Goal: Task Accomplishment & Management: Use online tool/utility

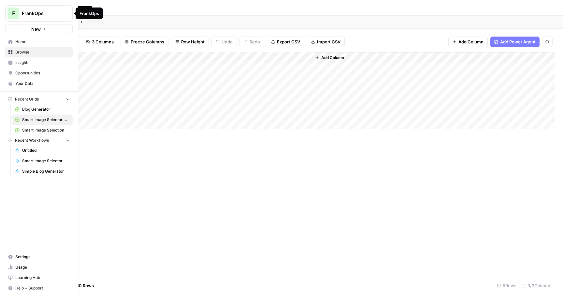
click at [13, 14] on span "F" at bounding box center [13, 13] width 3 height 8
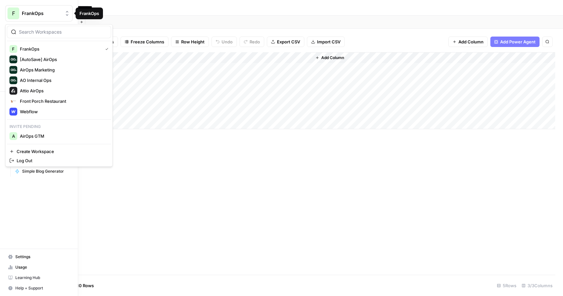
click at [28, 13] on span "FrankOps" at bounding box center [41, 13] width 39 height 7
click at [45, 80] on span "AO Internal Ops" at bounding box center [63, 80] width 86 height 7
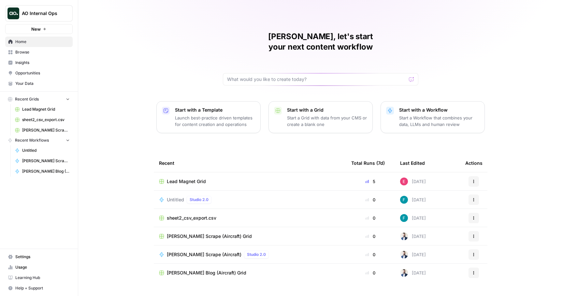
click at [219, 233] on span "Lucas TAL Scrape (Aircraft) Grid" at bounding box center [209, 236] width 85 height 7
click at [369, 154] on div "Total Runs (7d)" at bounding box center [368, 163] width 34 height 18
click at [45, 40] on span "Home" at bounding box center [42, 42] width 54 height 6
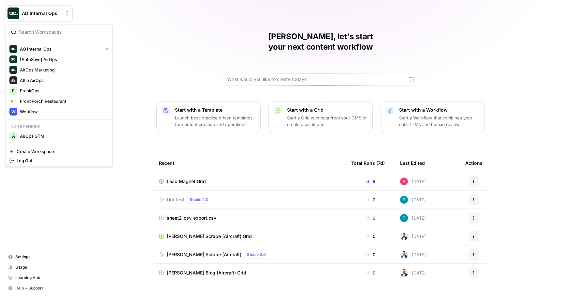
click at [42, 13] on span "AO Internal Ops" at bounding box center [41, 13] width 39 height 7
click at [37, 136] on span "AirOps GTM" at bounding box center [63, 136] width 86 height 7
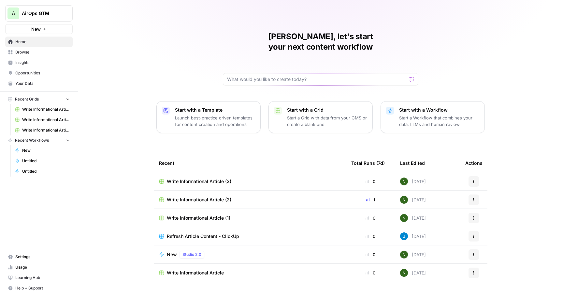
click at [210, 172] on td "Write Informational Article (3)" at bounding box center [250, 181] width 192 height 18
click at [204, 178] on span "Write Informational Article (3)" at bounding box center [199, 181] width 65 height 7
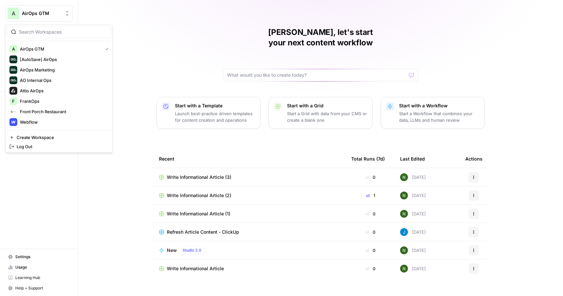
click at [38, 15] on span "AirOps GTM" at bounding box center [41, 13] width 39 height 7
click at [33, 99] on span "FrankOps" at bounding box center [63, 101] width 86 height 7
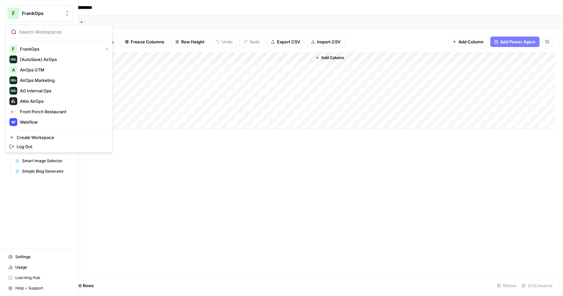
click at [27, 9] on button "F FrankOps" at bounding box center [38, 13] width 67 height 16
click at [44, 70] on span "AirOps GTM" at bounding box center [63, 70] width 86 height 7
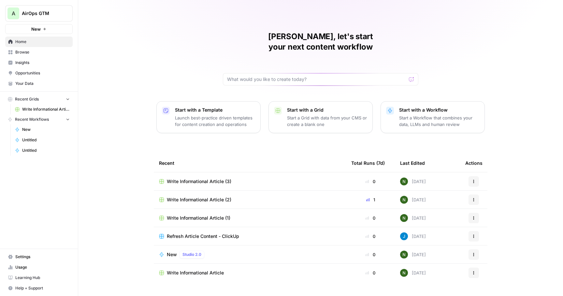
click at [22, 255] on span "Settings" at bounding box center [42, 257] width 54 height 6
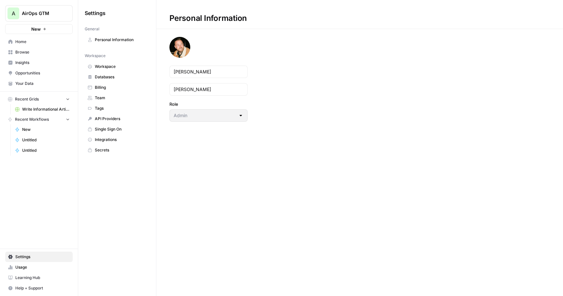
click at [105, 140] on span "Integrations" at bounding box center [121, 140] width 52 height 6
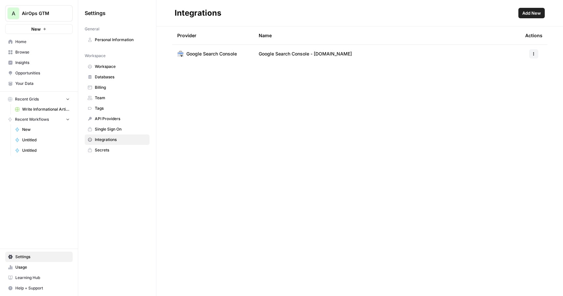
click at [533, 14] on span "Add New" at bounding box center [532, 13] width 19 height 7
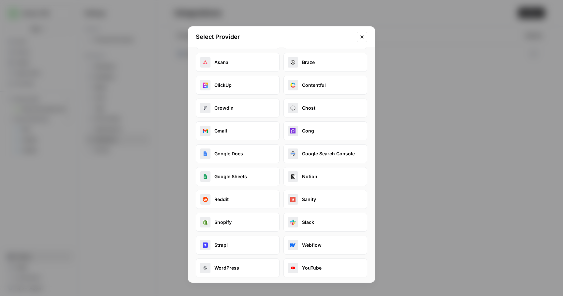
scroll to position [28, 0]
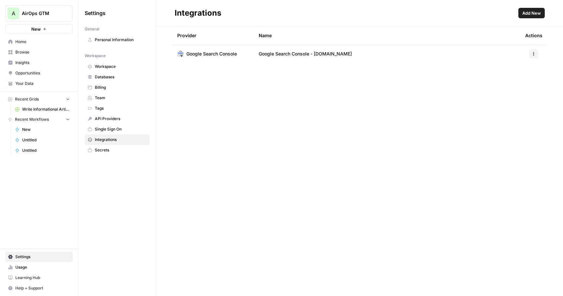
click at [48, 16] on span "AirOps GTM" at bounding box center [41, 13] width 39 height 7
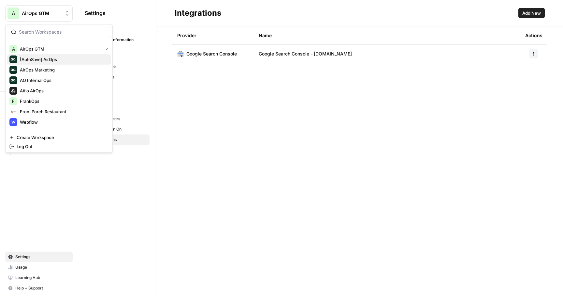
click at [53, 59] on span "[AutoSave] AirOps" at bounding box center [63, 59] width 86 height 7
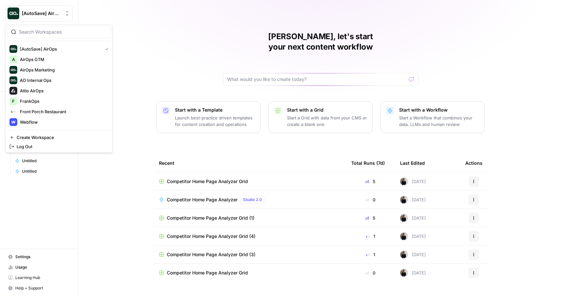
click at [43, 18] on AirOps"] "[AutoSave] AirOps" at bounding box center [38, 13] width 67 height 16
click at [50, 79] on span "AO Internal Ops" at bounding box center [63, 80] width 86 height 7
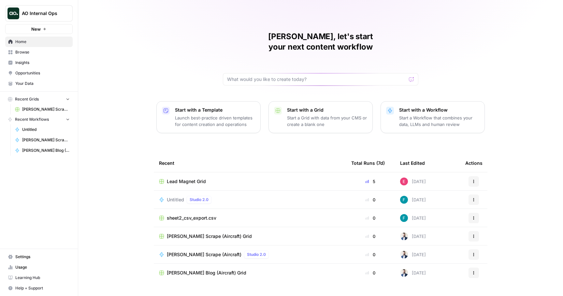
click at [18, 256] on span "Settings" at bounding box center [42, 257] width 54 height 6
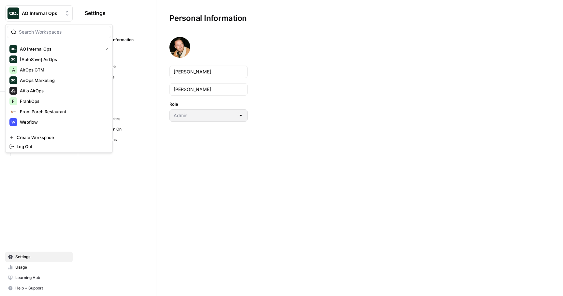
click at [37, 12] on span "AO Internal Ops" at bounding box center [41, 13] width 39 height 7
click at [50, 99] on span "FrankOps" at bounding box center [63, 101] width 86 height 7
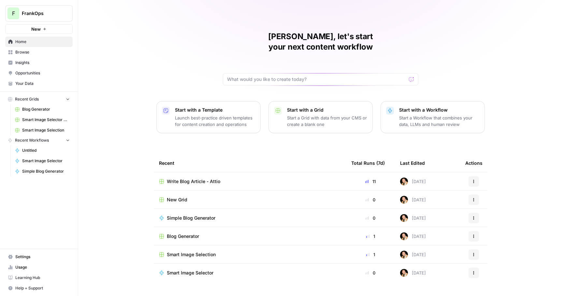
click at [36, 254] on span "Settings" at bounding box center [42, 257] width 54 height 6
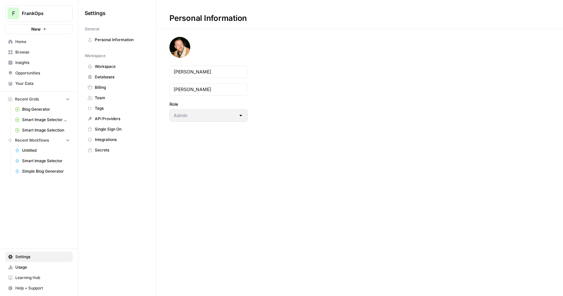
click at [107, 68] on span "Workspace" at bounding box center [121, 67] width 52 height 6
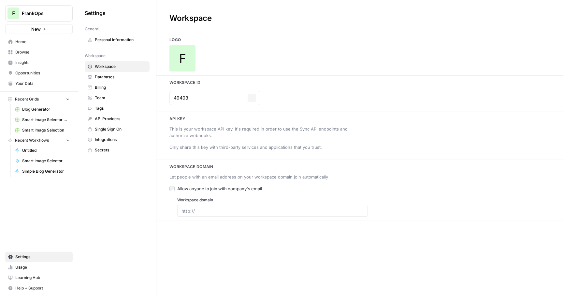
type input "https://leicacamerausa.com/"
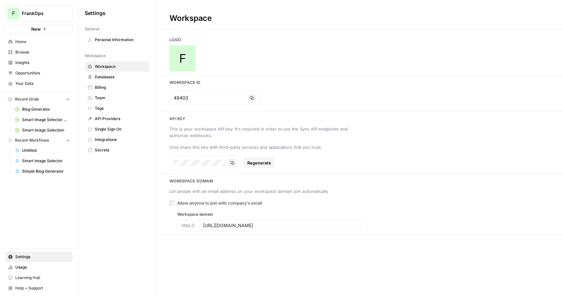
click at [26, 58] on link "Insights" at bounding box center [38, 62] width 67 height 10
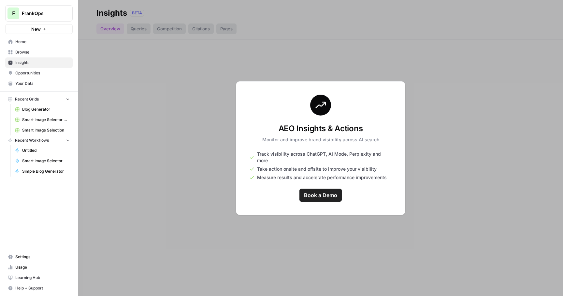
click at [30, 42] on span "Home" at bounding box center [42, 42] width 54 height 6
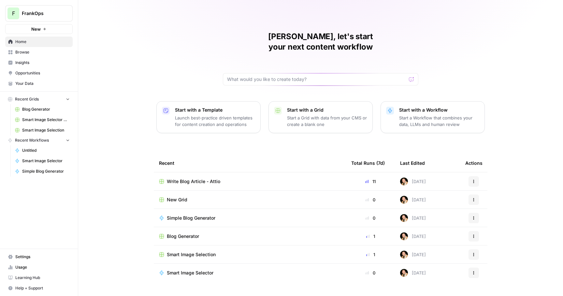
click at [50, 83] on span "Your Data" at bounding box center [42, 84] width 54 height 6
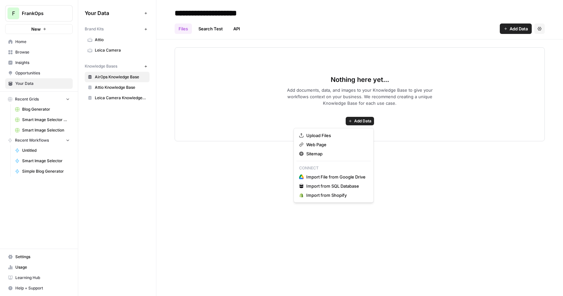
click at [355, 121] on span "Add Data" at bounding box center [362, 121] width 17 height 6
click at [325, 151] on span "Sitemap" at bounding box center [335, 153] width 59 height 7
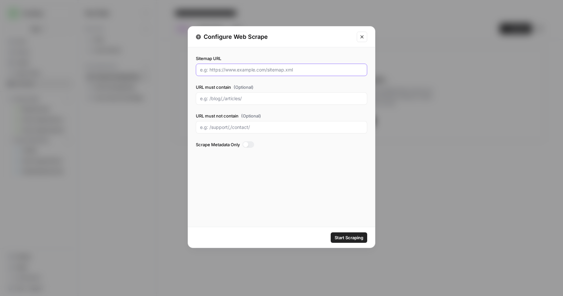
click at [216, 71] on input "Sitemap URL" at bounding box center [281, 70] width 163 height 7
paste input "https://www.airops.com/sitemap.xml"
type input "https://www.airops.com/sitemap.xml"
click at [345, 235] on span "Start Scraping" at bounding box center [349, 237] width 29 height 7
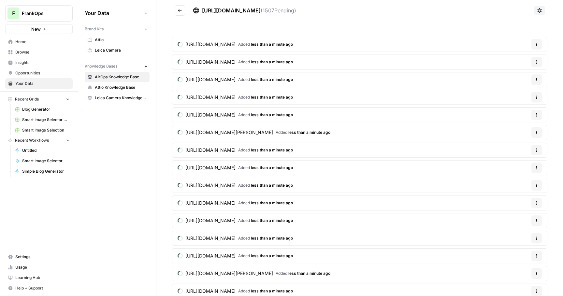
click at [145, 30] on icon "button" at bounding box center [146, 29] width 4 height 4
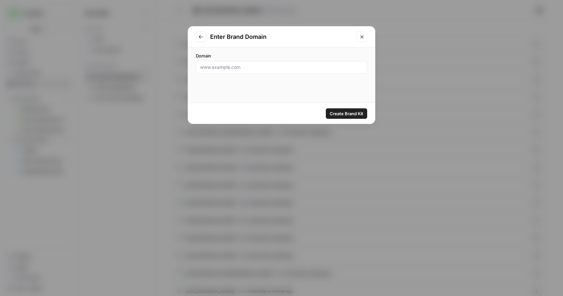
click at [226, 63] on div at bounding box center [281, 67] width 171 height 12
type input "airops.com"
click at [348, 116] on span "Create Brand Kit" at bounding box center [347, 113] width 34 height 7
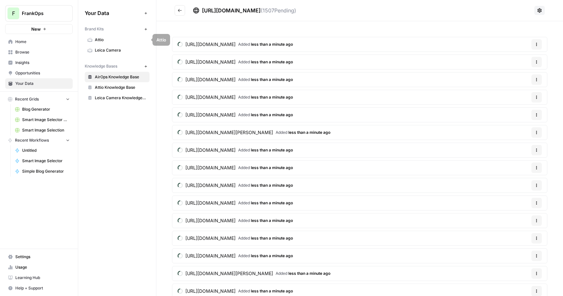
click at [144, 28] on icon "button" at bounding box center [146, 29] width 4 height 4
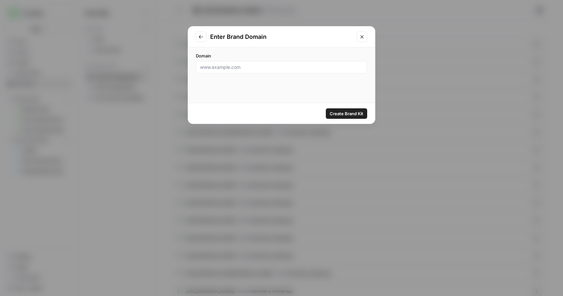
click at [215, 62] on div at bounding box center [281, 67] width 171 height 12
type input "airops.com"
click at [344, 113] on span "Create Brand Kit" at bounding box center [347, 113] width 34 height 7
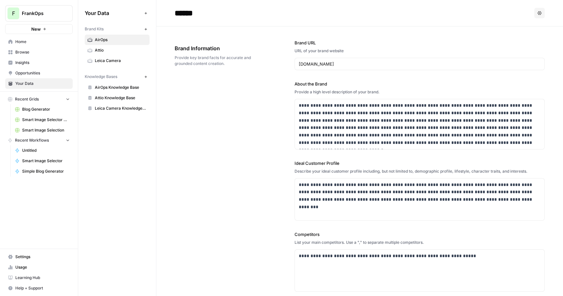
click at [37, 28] on span "New" at bounding box center [35, 29] width 9 height 7
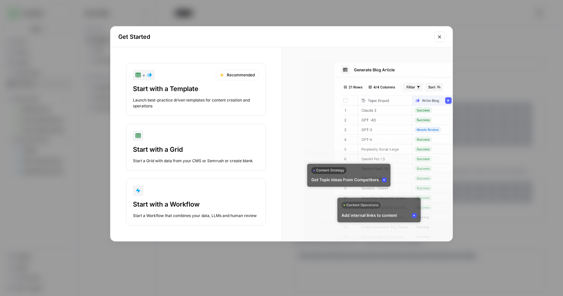
click at [183, 89] on div "Start with a Template" at bounding box center [196, 88] width 126 height 9
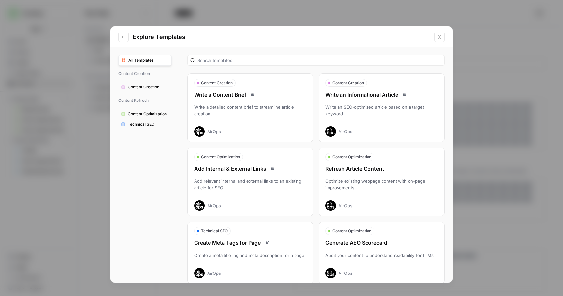
click at [365, 100] on div "Write an Informational Article Write an SEO-optimized article based on a target…" at bounding box center [382, 114] width 126 height 46
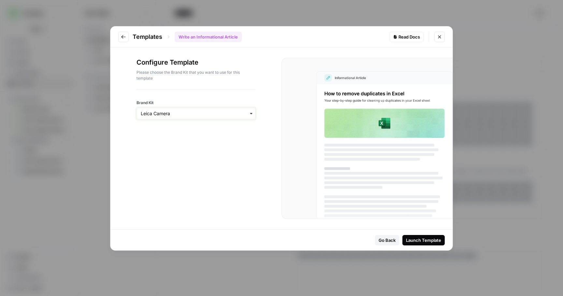
click at [189, 110] on input "Brand Kit" at bounding box center [196, 113] width 111 height 7
click at [162, 146] on div "AirOps" at bounding box center [196, 143] width 118 height 12
click at [423, 238] on div "Launch Template" at bounding box center [423, 240] width 35 height 7
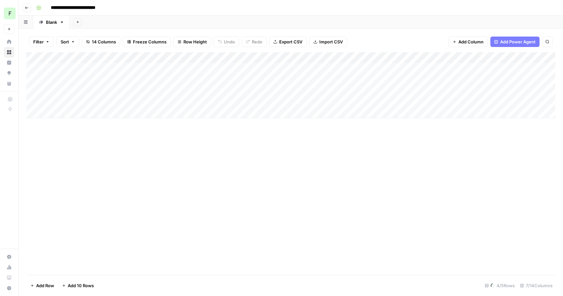
click at [69, 8] on input "**********" at bounding box center [80, 8] width 64 height 10
type input "**********"
click at [107, 67] on div "Add Column" at bounding box center [290, 85] width 529 height 66
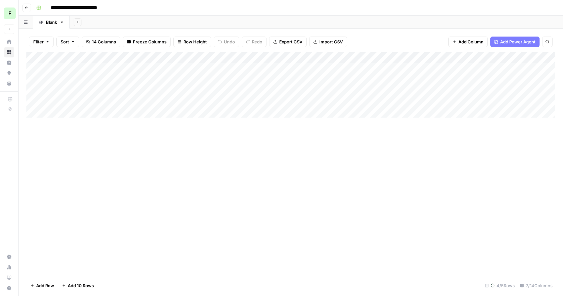
click at [107, 67] on div "Add Column" at bounding box center [290, 85] width 529 height 66
click at [315, 22] on div "Add Sheet" at bounding box center [317, 22] width 494 height 13
click at [150, 73] on div "Add Column" at bounding box center [290, 85] width 529 height 66
click at [103, 67] on div "Add Column" at bounding box center [290, 85] width 529 height 66
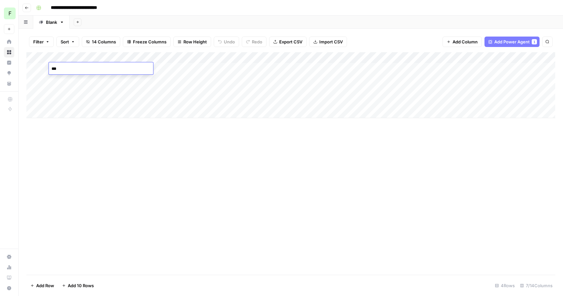
type textarea "**"
type textarea "*"
type input "*********"
click at [108, 158] on div "Add Column" at bounding box center [290, 163] width 529 height 222
click at [84, 69] on div "Add Column" at bounding box center [290, 85] width 529 height 66
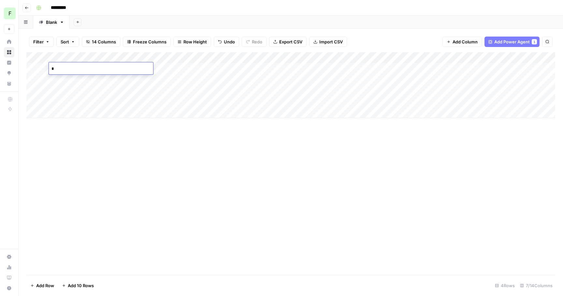
click at [87, 84] on div "Add Column" at bounding box center [290, 85] width 529 height 66
click at [87, 81] on div "Add Column" at bounding box center [290, 85] width 529 height 66
click at [87, 81] on textarea "**********" at bounding box center [112, 79] width 127 height 9
click at [104, 158] on div "Add Column" at bounding box center [290, 163] width 529 height 222
click at [83, 67] on div "Add Column" at bounding box center [290, 85] width 529 height 66
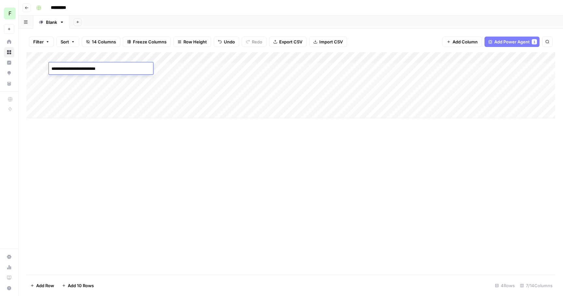
type textarea "**********"
click at [130, 171] on div "Add Column" at bounding box center [290, 163] width 529 height 222
click at [180, 55] on div "Add Column" at bounding box center [290, 85] width 529 height 66
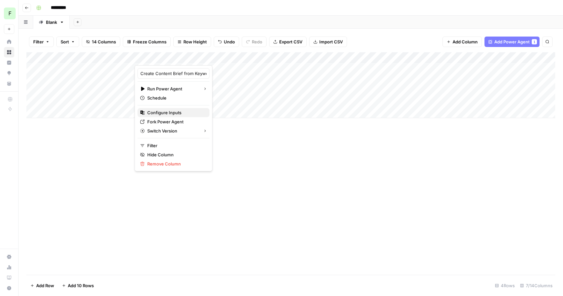
click at [164, 114] on span "Configure Inputs" at bounding box center [175, 112] width 57 height 7
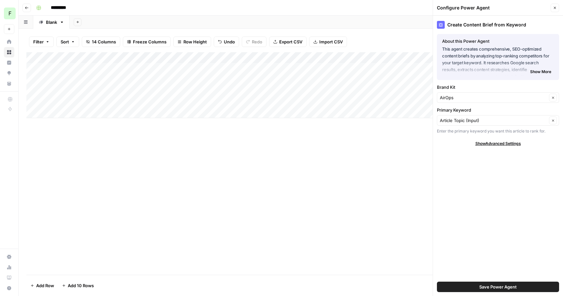
click at [554, 8] on icon "button" at bounding box center [555, 8] width 4 height 4
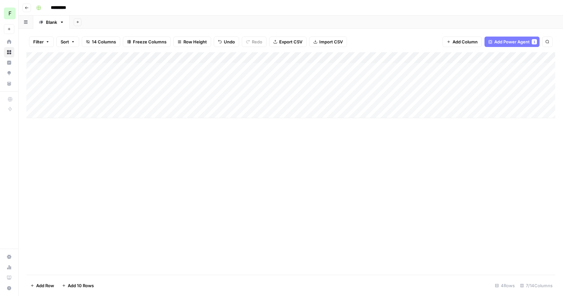
click at [311, 256] on div "Add Column" at bounding box center [290, 163] width 529 height 222
click at [165, 135] on div "Add Column" at bounding box center [290, 163] width 529 height 222
click at [178, 56] on div "Add Column" at bounding box center [290, 85] width 529 height 66
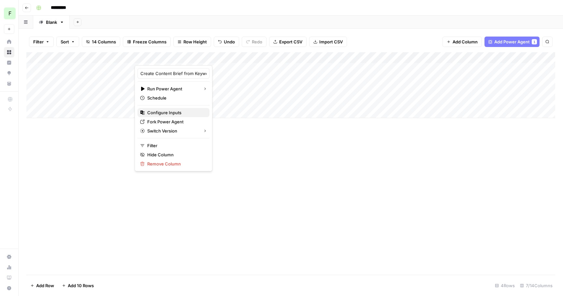
click at [165, 113] on span "Configure Inputs" at bounding box center [175, 112] width 57 height 7
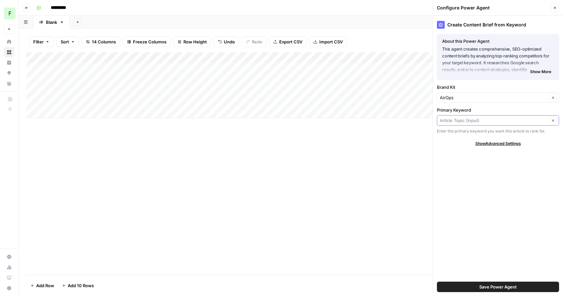
click at [468, 121] on input "Primary Keyword" at bounding box center [493, 120] width 107 height 7
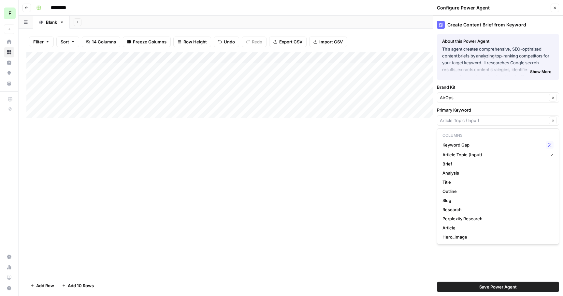
type input "Article Topic (Input)"
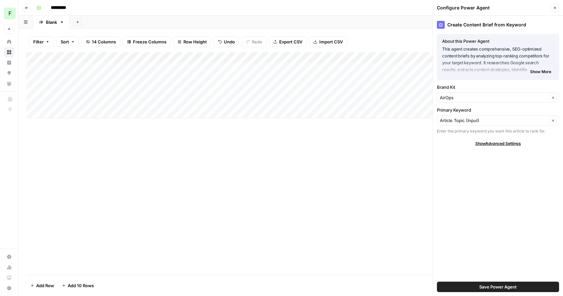
click at [457, 255] on div "Create Content Brief from Keyword About this Power Agent This agent creates com…" at bounding box center [498, 156] width 130 height 280
click at [377, 213] on div "Add Column" at bounding box center [290, 163] width 529 height 222
click at [105, 82] on div "Add Column" at bounding box center [290, 85] width 529 height 66
click at [143, 76] on textarea "**********" at bounding box center [112, 79] width 127 height 9
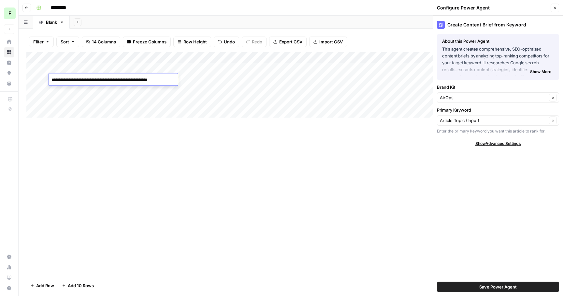
click at [143, 76] on textarea "**********" at bounding box center [112, 79] width 127 height 9
type textarea "**********"
click at [97, 88] on div "Add Column" at bounding box center [290, 85] width 529 height 66
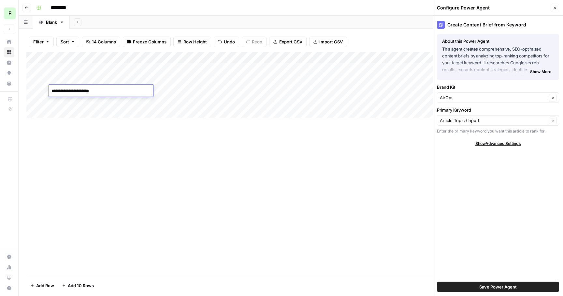
click at [80, 90] on textarea "**********" at bounding box center [101, 90] width 104 height 9
click at [80, 92] on textarea "**********" at bounding box center [101, 90] width 104 height 9
click at [74, 90] on textarea "**********" at bounding box center [101, 90] width 104 height 9
click at [85, 91] on textarea "**********" at bounding box center [101, 90] width 104 height 9
click at [127, 87] on textarea "**********" at bounding box center [101, 90] width 104 height 9
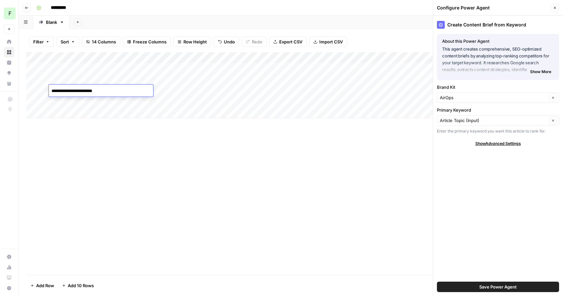
click at [121, 92] on textarea "**********" at bounding box center [101, 90] width 104 height 9
type textarea "**********"
click at [89, 146] on div "Add Column" at bounding box center [290, 163] width 529 height 222
click at [86, 93] on div "Add Column" at bounding box center [290, 85] width 529 height 66
click at [84, 98] on div "Add Column" at bounding box center [290, 85] width 529 height 66
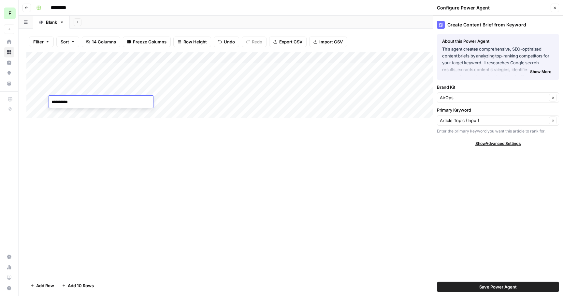
type textarea "*"
drag, startPoint x: 124, startPoint y: 129, endPoint x: 120, endPoint y: 127, distance: 4.7
click at [123, 128] on div "Add Column" at bounding box center [290, 163] width 529 height 222
click at [90, 101] on div "Add Column" at bounding box center [290, 85] width 529 height 66
click at [85, 155] on div "Add Column" at bounding box center [290, 163] width 529 height 222
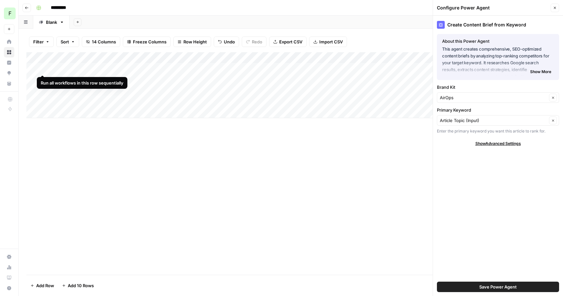
click at [44, 67] on div "Add Column" at bounding box center [290, 85] width 529 height 66
click at [554, 7] on icon "button" at bounding box center [555, 8] width 4 height 4
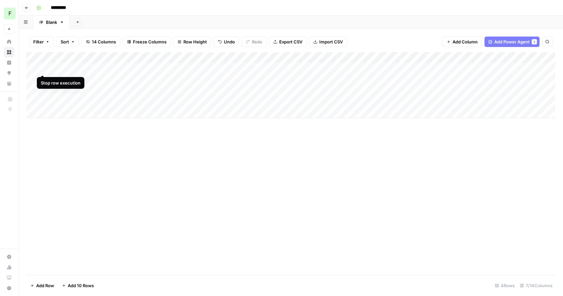
click at [43, 66] on div "Add Column" at bounding box center [290, 85] width 529 height 66
click at [98, 66] on div "Add Column" at bounding box center [290, 85] width 529 height 66
click at [119, 68] on div "Add Column" at bounding box center [290, 85] width 529 height 66
click at [119, 68] on textarea "**********" at bounding box center [101, 68] width 104 height 9
click at [99, 83] on div "Add Column" at bounding box center [290, 85] width 529 height 66
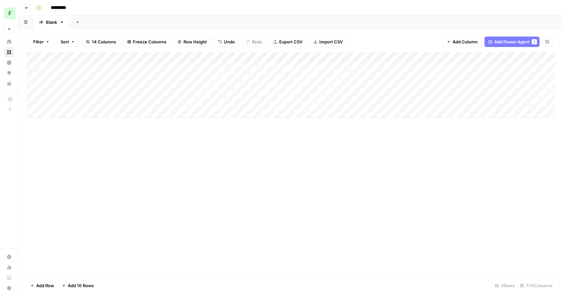
click at [106, 80] on div "Add Column" at bounding box center [290, 85] width 529 height 66
click at [77, 146] on div "Add Column" at bounding box center [290, 163] width 529 height 222
click at [42, 78] on div "Add Column" at bounding box center [290, 85] width 529 height 66
click at [100, 90] on div "Add Column" at bounding box center [290, 85] width 529 height 66
click at [101, 89] on div "Add Column" at bounding box center [290, 85] width 529 height 66
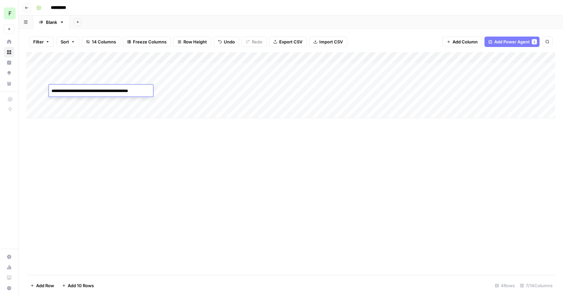
click at [61, 92] on textarea "**********" at bounding box center [101, 90] width 104 height 9
click at [107, 128] on div "Add Column" at bounding box center [290, 163] width 529 height 222
click at [105, 90] on div "Add Column" at bounding box center [290, 85] width 529 height 66
click at [101, 90] on textarea "**********" at bounding box center [101, 90] width 104 height 9
click at [108, 178] on div "Add Column" at bounding box center [290, 163] width 529 height 222
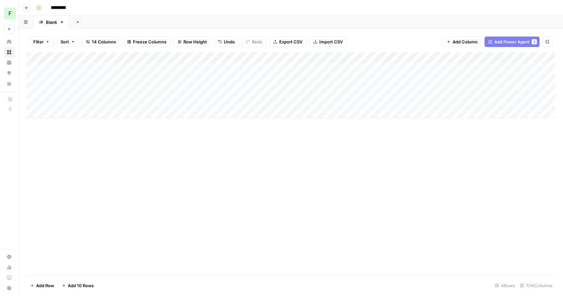
click at [70, 89] on div "Add Column" at bounding box center [290, 85] width 529 height 66
click at [99, 92] on textarea "**********" at bounding box center [101, 90] width 104 height 9
click at [150, 92] on textarea "**********" at bounding box center [101, 90] width 104 height 9
click at [94, 90] on textarea "**********" at bounding box center [101, 90] width 104 height 9
click at [148, 94] on textarea "**********" at bounding box center [101, 90] width 104 height 9
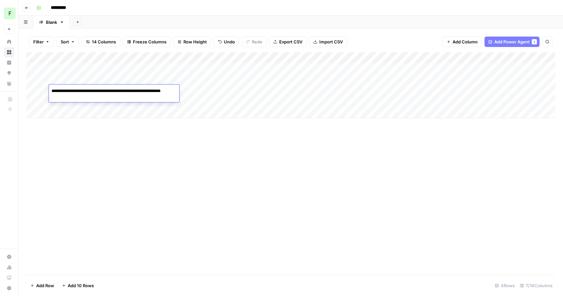
type textarea "**********"
click at [42, 88] on div "Add Column" at bounding box center [290, 85] width 529 height 66
click at [226, 77] on div "Add Column" at bounding box center [290, 85] width 529 height 66
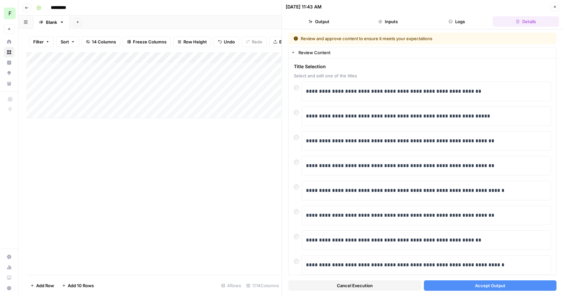
click at [456, 286] on button "Accept Output" at bounding box center [490, 285] width 133 height 10
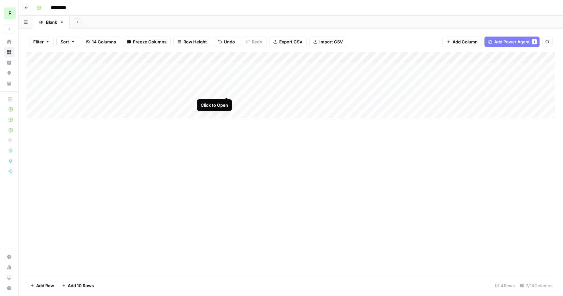
click at [226, 88] on div "Add Column" at bounding box center [290, 85] width 529 height 66
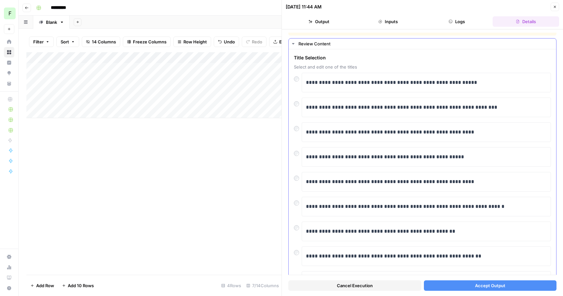
scroll to position [9, 0]
click at [467, 284] on button "Accept Output" at bounding box center [490, 285] width 133 height 10
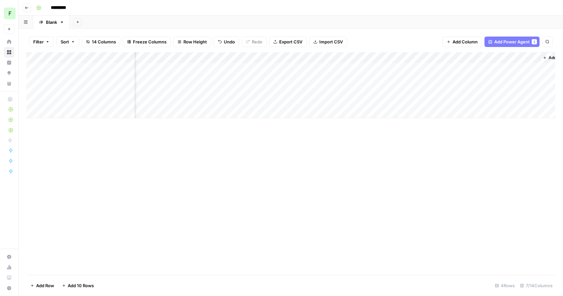
scroll to position [0, 74]
click at [534, 57] on span "Add Column" at bounding box center [540, 58] width 23 height 6
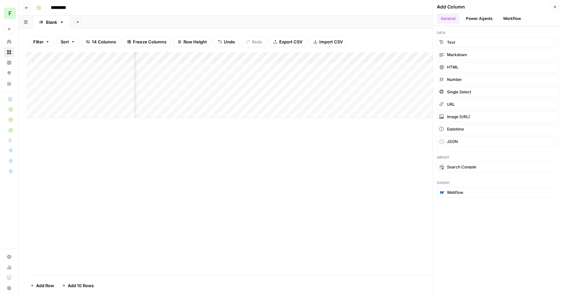
click at [488, 18] on button "Power Agents" at bounding box center [479, 19] width 35 height 10
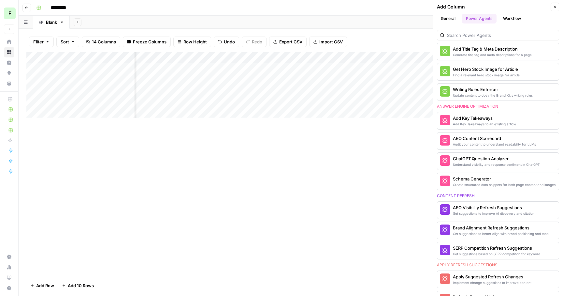
scroll to position [266, 0]
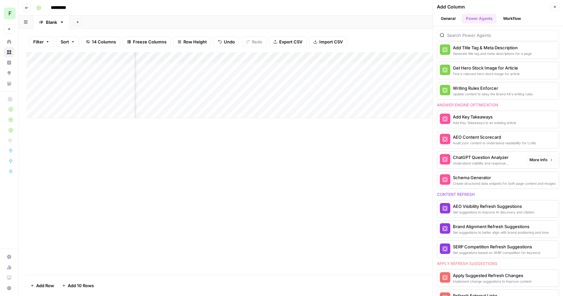
click at [382, 177] on div "Add Column" at bounding box center [290, 163] width 529 height 222
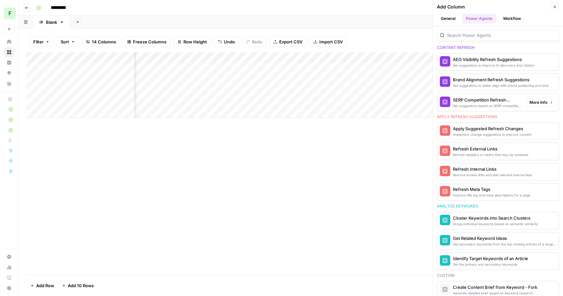
scroll to position [420, 0]
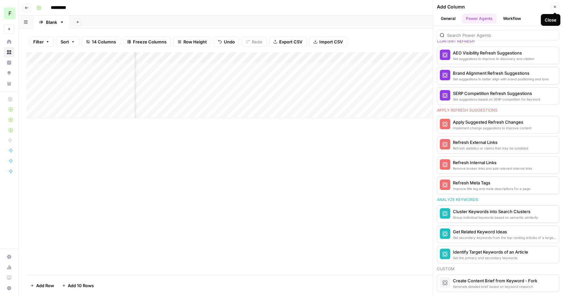
click at [555, 7] on icon "button" at bounding box center [555, 7] width 4 height 4
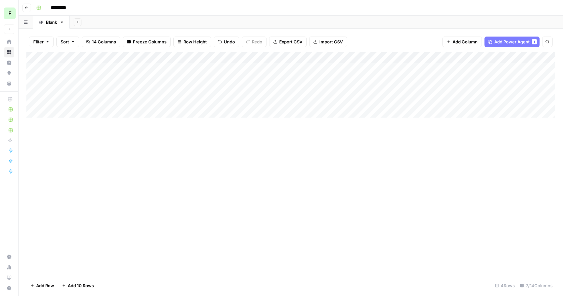
scroll to position [0, 0]
click at [246, 78] on div "Add Column" at bounding box center [290, 85] width 529 height 66
click at [262, 79] on div "Add Column" at bounding box center [290, 85] width 529 height 66
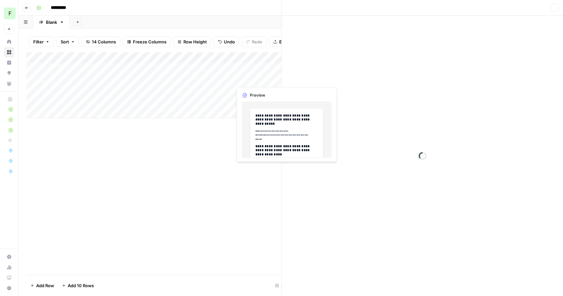
click at [262, 79] on div at bounding box center [262, 79] width 60 height 12
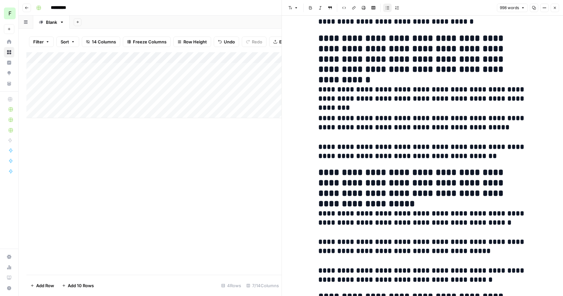
scroll to position [1043, 0]
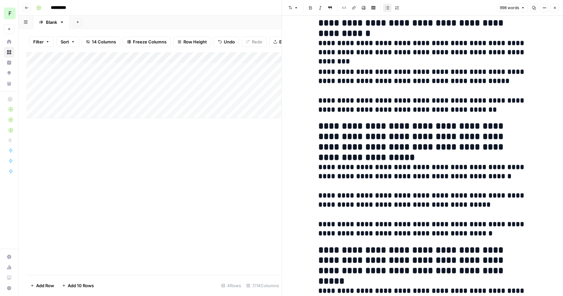
click at [554, 8] on icon "button" at bounding box center [555, 8] width 4 height 4
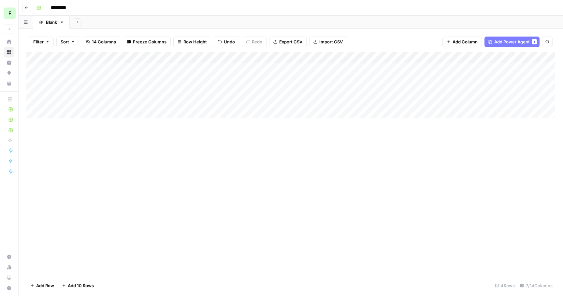
click at [76, 6] on input "*********" at bounding box center [66, 8] width 37 height 10
type input "**********"
click at [84, 184] on div "Add Column" at bounding box center [290, 163] width 529 height 222
click at [369, 80] on div "Add Column" at bounding box center [290, 85] width 529 height 66
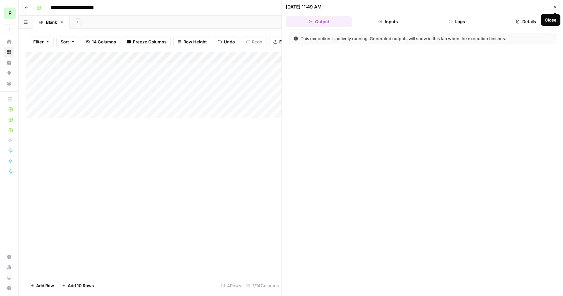
click at [554, 9] on button "Close" at bounding box center [555, 7] width 8 height 8
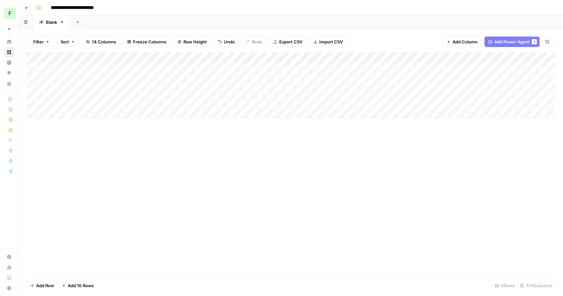
click at [413, 81] on div "Add Column" at bounding box center [290, 85] width 529 height 66
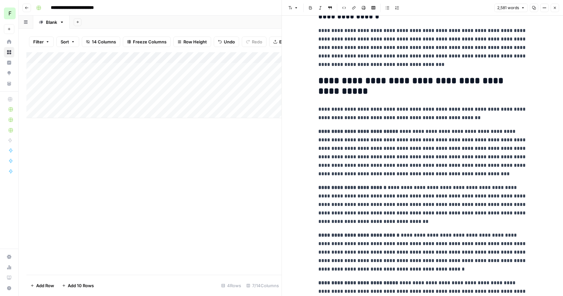
scroll to position [879, 0]
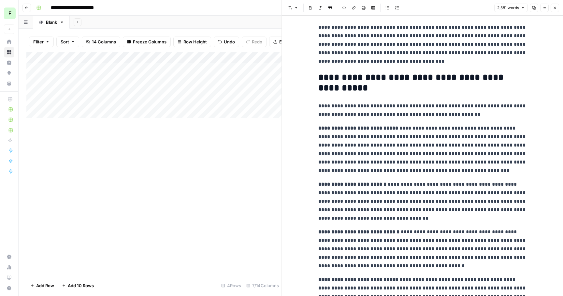
click at [557, 8] on button "Close" at bounding box center [555, 8] width 8 height 8
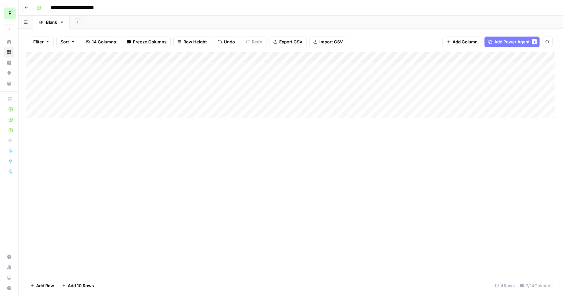
click at [91, 99] on div "Add Column" at bounding box center [290, 85] width 529 height 66
click at [131, 91] on div "Add Column" at bounding box center [290, 85] width 529 height 66
drag, startPoint x: 135, startPoint y: 96, endPoint x: 134, endPoint y: 162, distance: 66.2
click at [134, 162] on div "Add Column" at bounding box center [290, 163] width 529 height 222
click at [101, 102] on div "Add Column" at bounding box center [290, 85] width 529 height 66
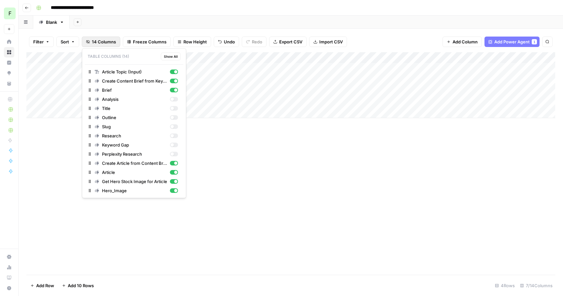
click at [98, 41] on span "14 Columns" at bounding box center [104, 41] width 24 height 7
click at [217, 171] on div "Add Column" at bounding box center [290, 163] width 529 height 222
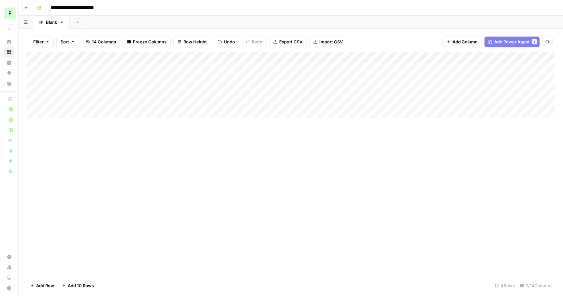
click at [105, 42] on span "14 Columns" at bounding box center [104, 41] width 24 height 7
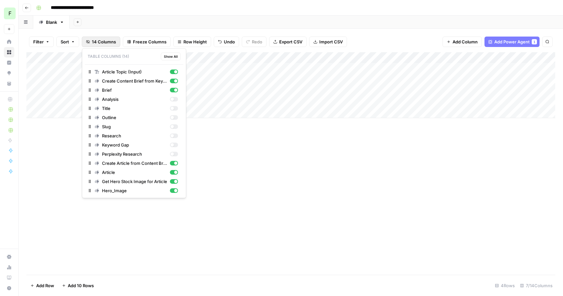
click at [156, 232] on div "Add Column" at bounding box center [290, 163] width 529 height 222
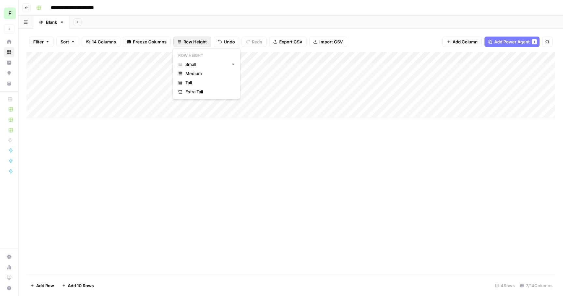
click at [196, 42] on span "Row Height" at bounding box center [195, 41] width 23 height 7
click at [198, 72] on span "Medium" at bounding box center [209, 73] width 47 height 7
click at [224, 196] on div "Add Column" at bounding box center [290, 163] width 529 height 222
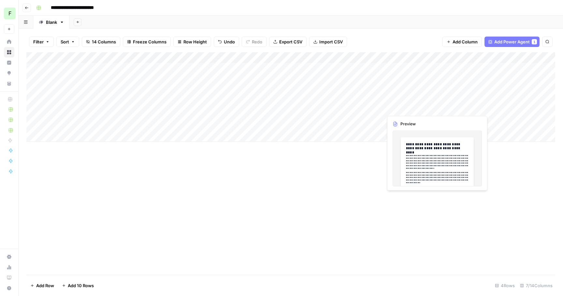
click at [410, 106] on div "Add Column" at bounding box center [290, 96] width 529 height 89
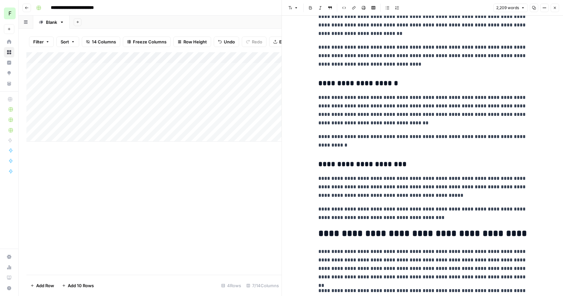
scroll to position [525, 0]
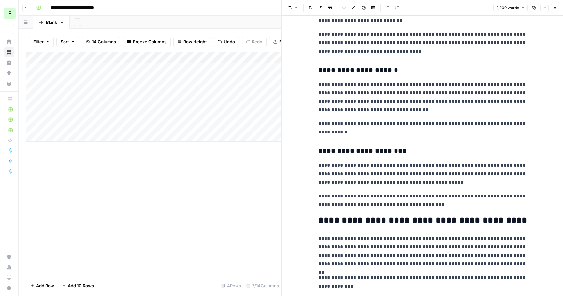
click at [147, 247] on div "Add Column" at bounding box center [153, 163] width 255 height 222
click at [554, 5] on button "Close" at bounding box center [555, 8] width 8 height 8
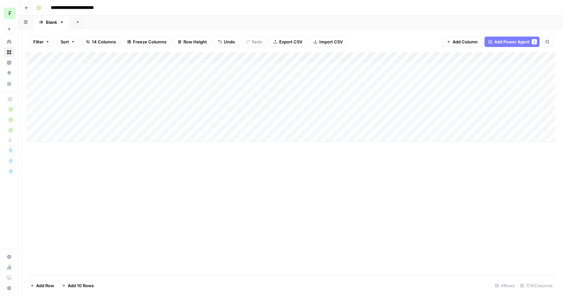
click at [197, 59] on div "Add Column" at bounding box center [290, 96] width 529 height 89
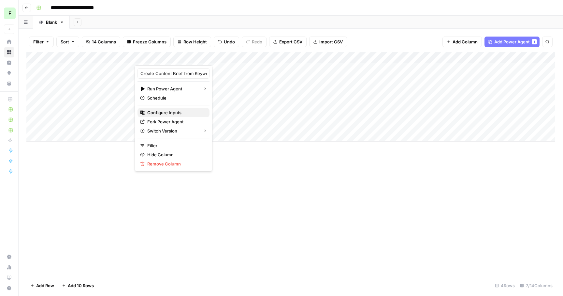
click at [169, 113] on span "Configure Inputs" at bounding box center [175, 112] width 57 height 7
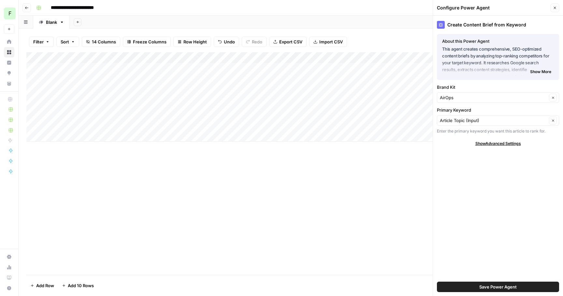
click at [508, 144] on span "Show Advanced Settings" at bounding box center [499, 144] width 46 height 6
click at [556, 7] on icon "button" at bounding box center [555, 8] width 4 height 4
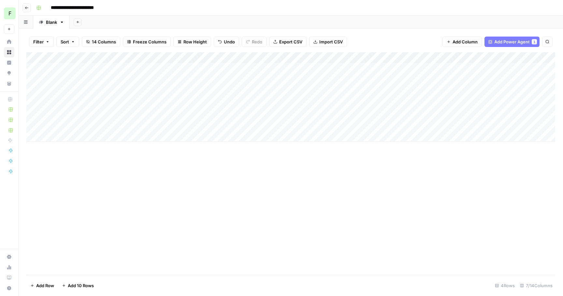
click at [201, 56] on div "Add Column" at bounding box center [290, 96] width 529 height 89
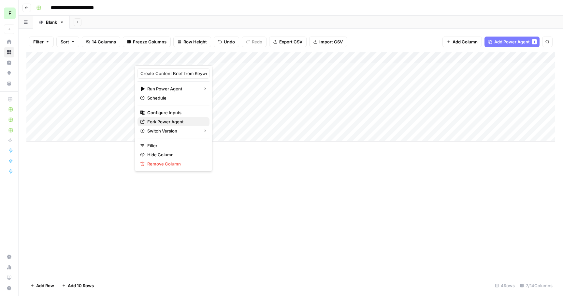
click at [172, 121] on span "Fork Power Agent" at bounding box center [175, 121] width 57 height 7
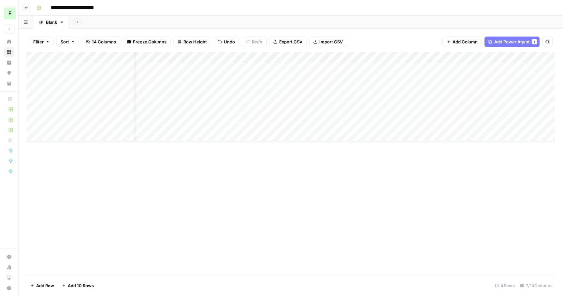
scroll to position [0, 24]
click at [504, 84] on div "Add Column" at bounding box center [290, 96] width 529 height 89
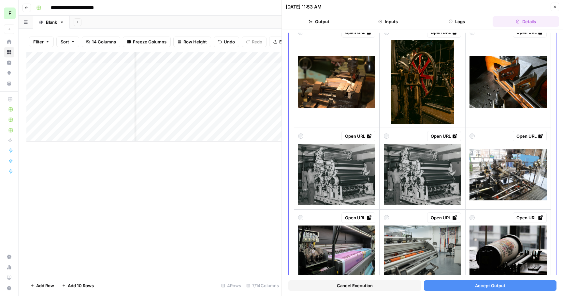
scroll to position [772, 0]
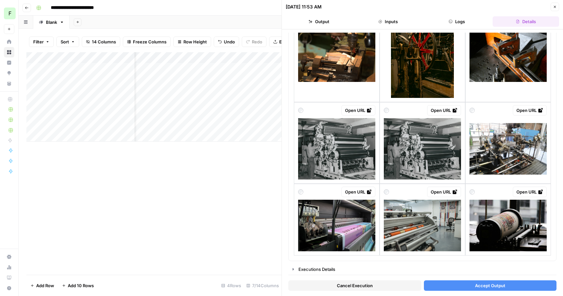
click at [510, 23] on button "Details" at bounding box center [526, 21] width 67 height 10
click at [316, 24] on button "Output" at bounding box center [319, 21] width 67 height 10
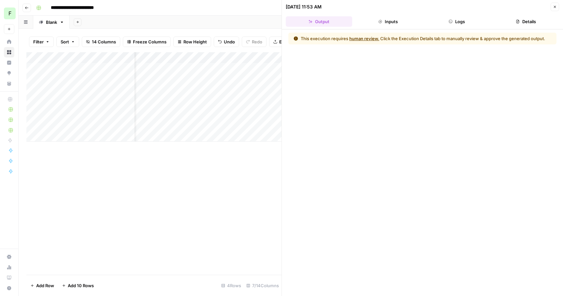
click at [552, 8] on button "Close" at bounding box center [555, 7] width 8 height 8
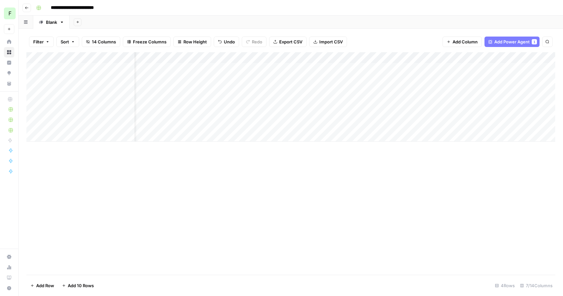
click at [237, 84] on div "Add Column" at bounding box center [290, 96] width 529 height 89
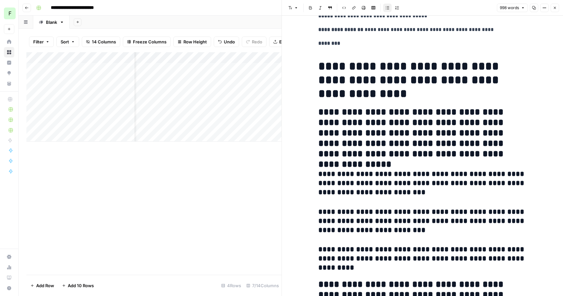
scroll to position [72, 0]
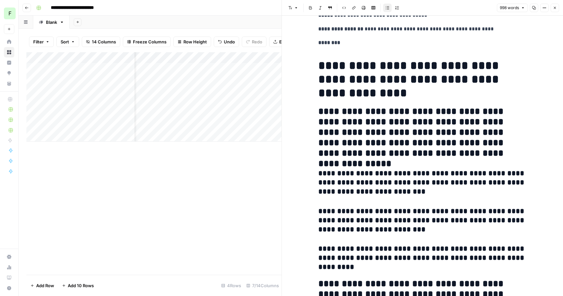
click at [240, 230] on div "Add Column" at bounding box center [153, 163] width 255 height 222
click at [552, 9] on button "Close" at bounding box center [555, 8] width 8 height 8
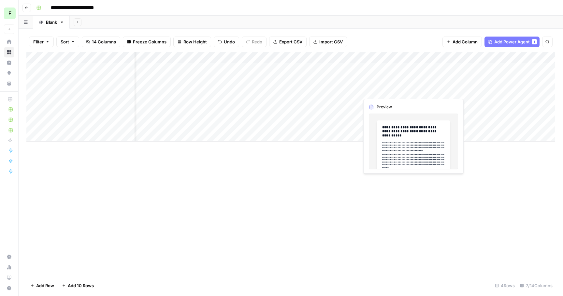
click at [391, 88] on div "Add Column" at bounding box center [290, 96] width 529 height 89
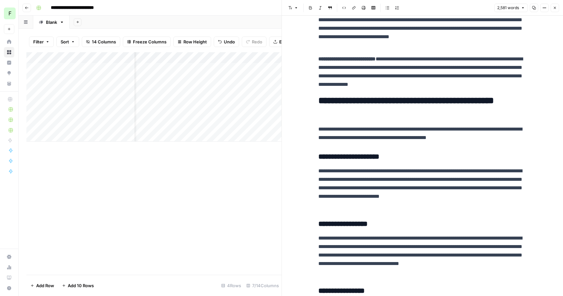
scroll to position [627, 0]
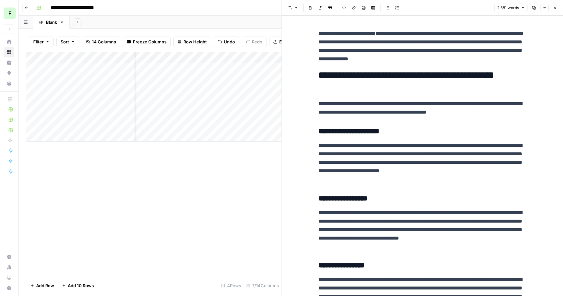
click at [558, 5] on button "Close" at bounding box center [555, 8] width 8 height 8
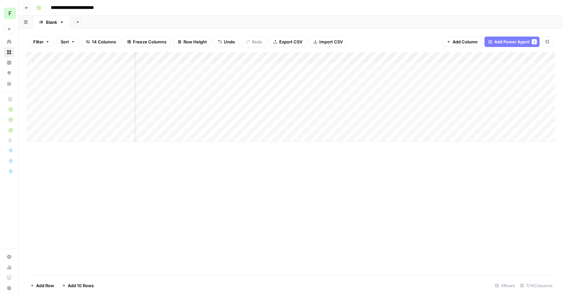
click at [499, 57] on div "Add Column" at bounding box center [290, 96] width 529 height 89
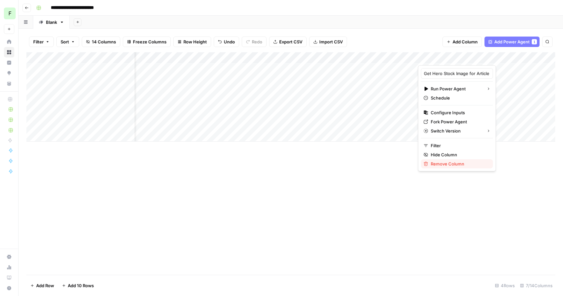
click at [439, 163] on span "Remove Column" at bounding box center [459, 163] width 57 height 7
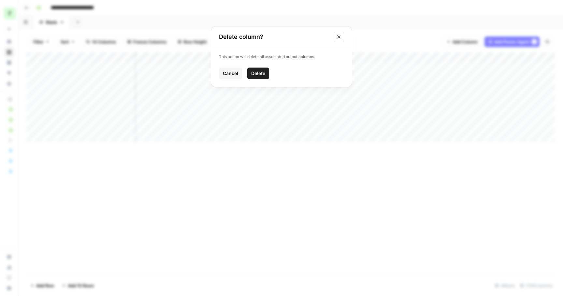
click at [259, 72] on span "Delete" at bounding box center [258, 73] width 14 height 7
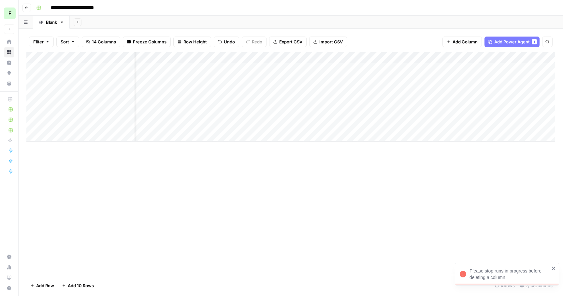
click at [40, 83] on div "Add Column" at bounding box center [290, 96] width 529 height 89
click at [44, 86] on div "Add Column" at bounding box center [290, 96] width 529 height 89
click at [43, 101] on div "Add Column" at bounding box center [290, 96] width 529 height 89
click at [498, 55] on div "Add Column" at bounding box center [290, 96] width 529 height 89
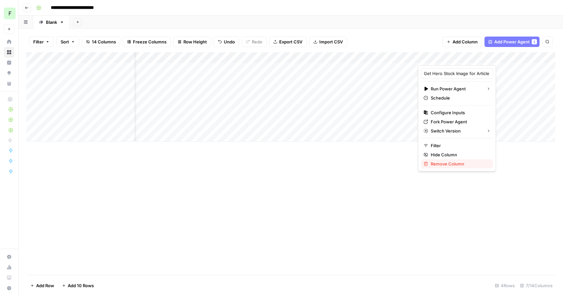
click at [440, 164] on span "Remove Column" at bounding box center [459, 163] width 57 height 7
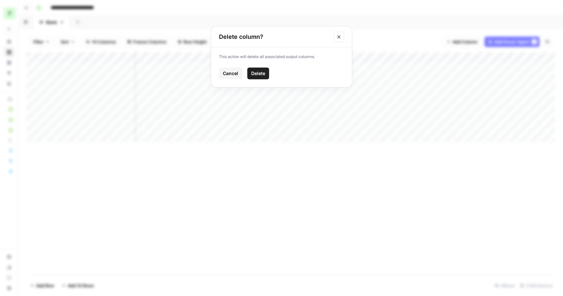
click at [259, 77] on button "Delete" at bounding box center [258, 73] width 22 height 12
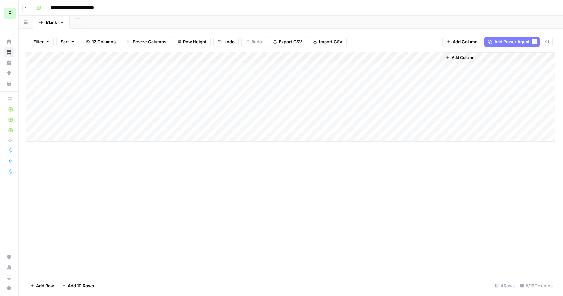
click at [458, 57] on span "Add Column" at bounding box center [463, 58] width 23 height 6
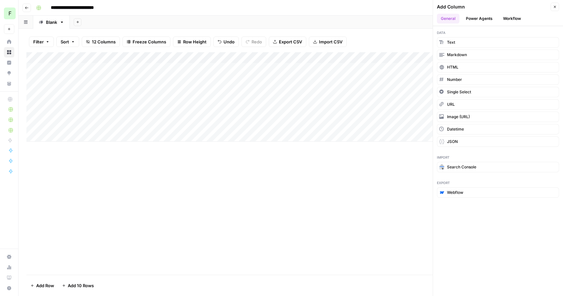
click at [488, 16] on button "Power Agents" at bounding box center [479, 19] width 35 height 10
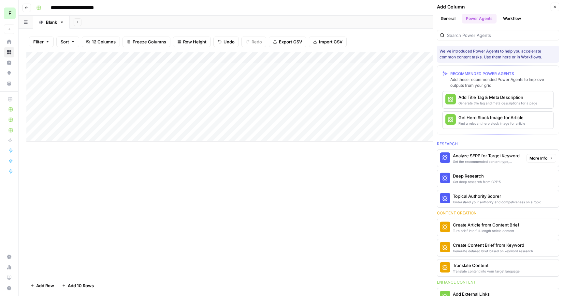
click at [485, 154] on div "Analyze SERP for Target Keyword" at bounding box center [487, 155] width 68 height 7
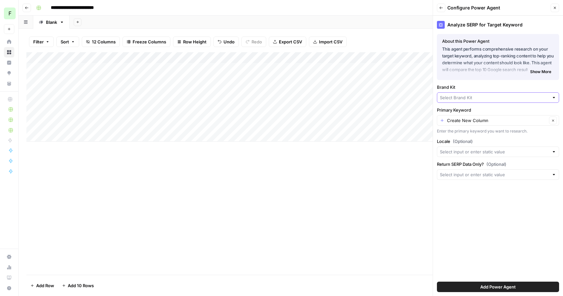
click at [460, 98] on input "Brand Kit" at bounding box center [494, 97] width 109 height 7
click at [456, 123] on span "AirOps" at bounding box center [497, 122] width 109 height 7
type input "AirOps"
click at [456, 121] on input "Primary Keyword" at bounding box center [497, 120] width 100 height 7
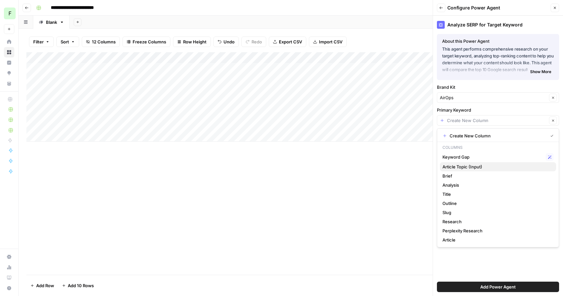
click at [471, 165] on span "Article Topic (Input)" at bounding box center [497, 166] width 109 height 7
type input "Article Topic (Input)"
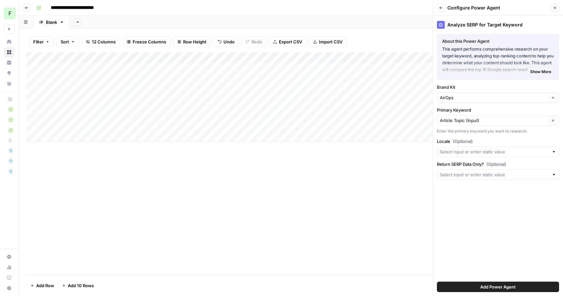
click at [481, 284] on span "Add Power Agent" at bounding box center [499, 286] width 36 height 7
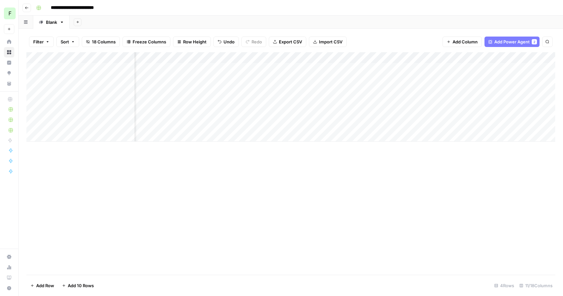
scroll to position [0, 35]
drag, startPoint x: 461, startPoint y: 58, endPoint x: 484, endPoint y: 61, distance: 22.6
click at [484, 61] on div "Add Column" at bounding box center [290, 96] width 529 height 89
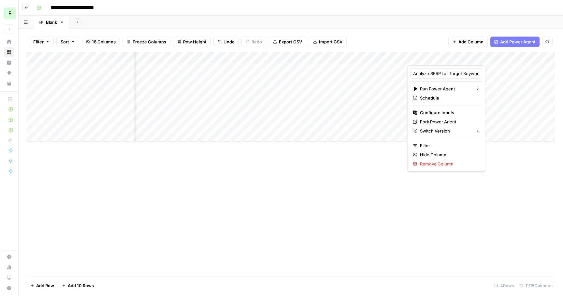
click at [504, 180] on div "Add Column" at bounding box center [290, 163] width 529 height 222
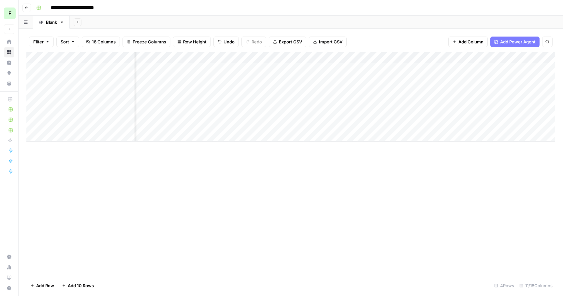
drag, startPoint x: 456, startPoint y: 57, endPoint x: 446, endPoint y: 72, distance: 17.5
click at [446, 72] on div "Add Column" at bounding box center [290, 96] width 529 height 89
click at [455, 86] on div "Add Column" at bounding box center [290, 96] width 529 height 89
click at [195, 49] on div "Filter Sort 18 Columns Freeze Columns Row Height Undo Redo Export CSV Import CS…" at bounding box center [290, 41] width 529 height 21
click at [195, 44] on span "Row Height" at bounding box center [194, 41] width 23 height 7
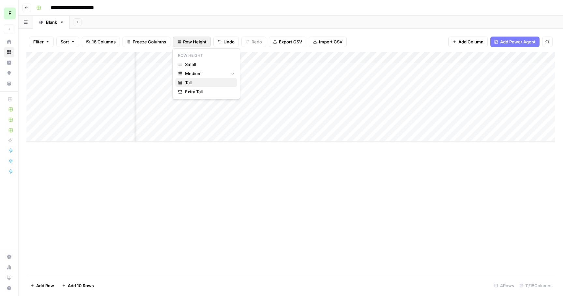
click at [190, 81] on span "Tall" at bounding box center [208, 82] width 47 height 7
drag, startPoint x: 257, startPoint y: 58, endPoint x: 293, endPoint y: 55, distance: 36.3
click at [293, 55] on div "Add Column" at bounding box center [290, 120] width 529 height 136
click at [441, 56] on div "Add Column" at bounding box center [290, 120] width 529 height 136
click at [447, 57] on div "Add Column" at bounding box center [290, 120] width 529 height 136
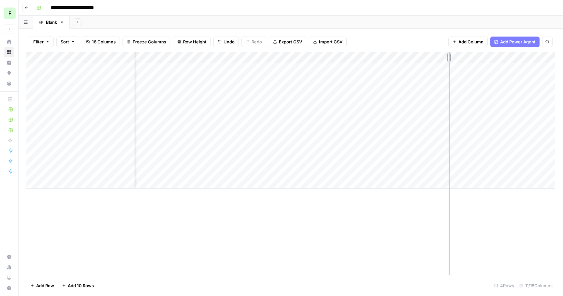
drag, startPoint x: 443, startPoint y: 56, endPoint x: 480, endPoint y: 53, distance: 36.6
click at [480, 54] on div "Add Column" at bounding box center [290, 120] width 529 height 136
click at [413, 37] on div "Filter Sort 18 Columns Freeze Columns Row Height Undo Redo Export CSV Import CS…" at bounding box center [290, 41] width 529 height 21
click at [194, 239] on div "Add Column" at bounding box center [290, 163] width 529 height 222
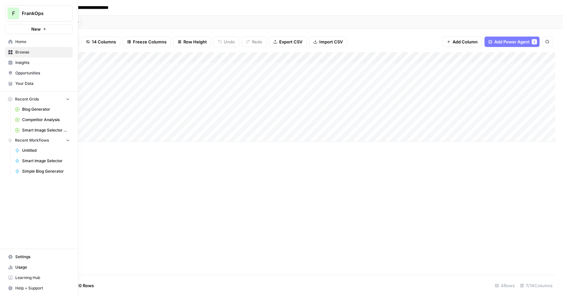
click at [37, 30] on span "New" at bounding box center [35, 29] width 9 height 7
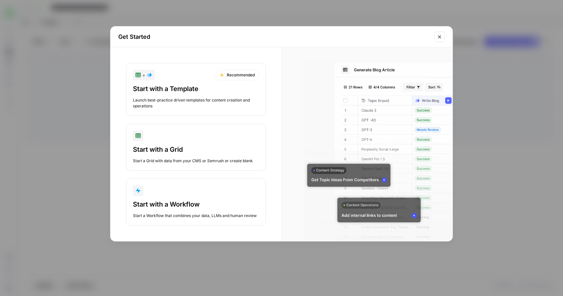
click at [218, 99] on div "Launch best-practice driven templates for content creation and operations" at bounding box center [196, 103] width 126 height 12
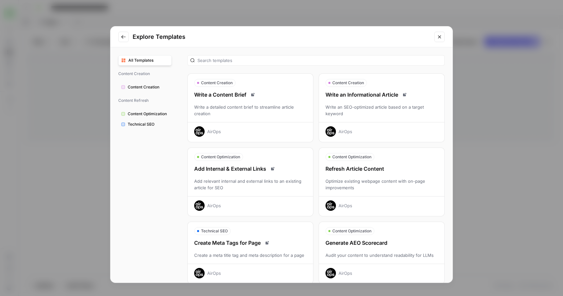
click at [251, 107] on div "Write a detailed content brief to streamline article creation" at bounding box center [251, 110] width 126 height 13
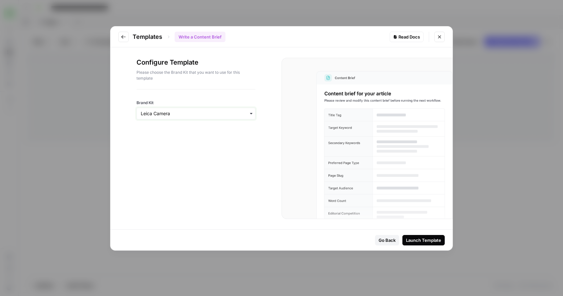
click at [182, 113] on input "Brand Kit" at bounding box center [196, 113] width 111 height 7
click at [197, 93] on div "Brand Kit" at bounding box center [196, 104] width 119 height 30
click at [180, 85] on div "Configure Template Please choose the Brand Kit that you want to use for this te…" at bounding box center [196, 73] width 119 height 31
click at [440, 38] on icon "Close modal" at bounding box center [439, 36] width 5 height 5
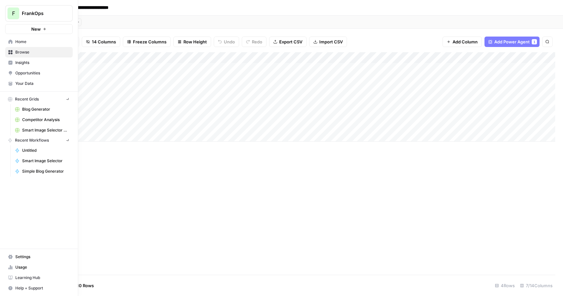
click at [8, 30] on button "New" at bounding box center [38, 29] width 67 height 10
click at [27, 86] on link "Your Data" at bounding box center [38, 83] width 67 height 10
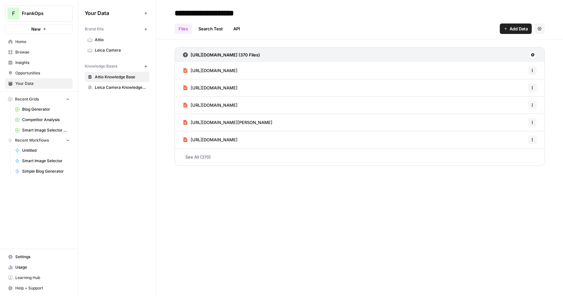
click at [145, 64] on button "New" at bounding box center [146, 66] width 8 height 8
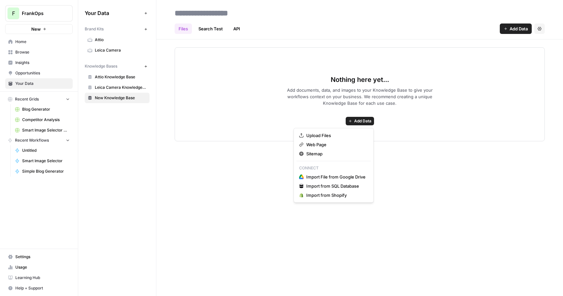
click at [363, 119] on span "Add Data" at bounding box center [362, 121] width 17 height 6
click at [324, 151] on span "Sitemap" at bounding box center [335, 153] width 59 height 7
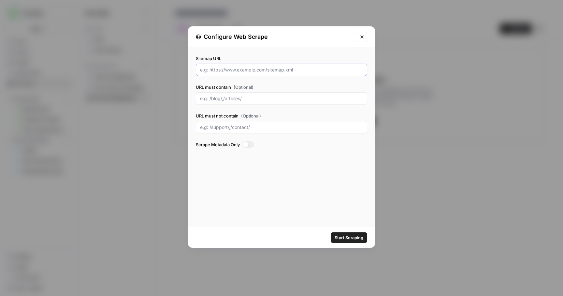
click at [241, 72] on input "Sitemap URL" at bounding box center [281, 70] width 163 height 7
paste input "www.airops.com.sitemap.xml"
click at [339, 236] on span "Start Scraping" at bounding box center [349, 237] width 29 height 7
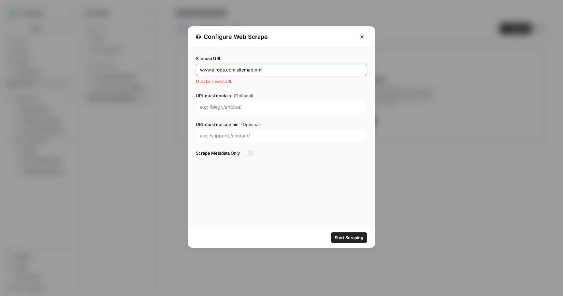
click at [200, 69] on div "www.airops.com.sitemap.xml" at bounding box center [281, 70] width 171 height 12
type input "https://www.airops.com.sitemap.xml"
click at [337, 234] on span "Start Scraping" at bounding box center [349, 237] width 29 height 7
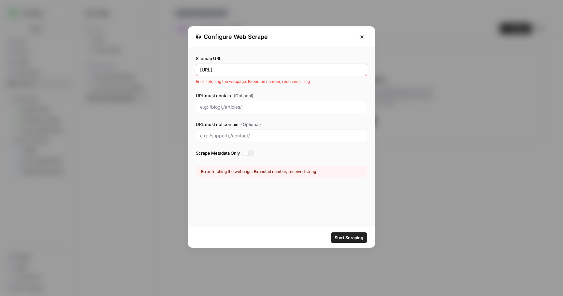
click at [305, 205] on div "Sitemap URL https://www.airops.com.sitemap.xml Error fetching the webpage: Expe…" at bounding box center [281, 136] width 187 height 179
click at [343, 235] on span "Start Scraping" at bounding box center [349, 237] width 29 height 7
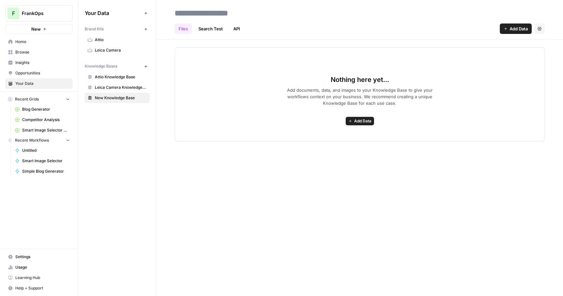
click at [121, 88] on span "Leica Camera Knowledge Base" at bounding box center [121, 87] width 52 height 6
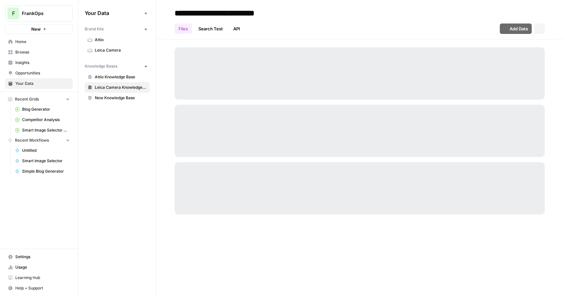
click at [119, 97] on span "New Knowledge Base" at bounding box center [121, 98] width 52 height 6
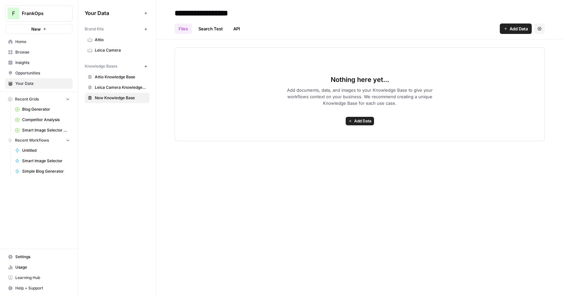
click at [186, 8] on input "**********" at bounding box center [224, 13] width 104 height 13
click at [181, 12] on input "**********" at bounding box center [224, 13] width 104 height 13
type input "**********"
click at [211, 124] on div "Nothing here yet... Add documents, data, and images to your Knowledge Base to g…" at bounding box center [360, 94] width 370 height 94
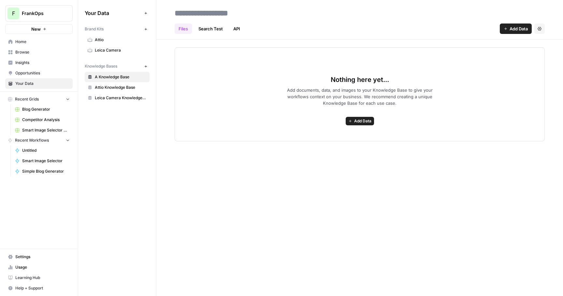
click at [205, 165] on div "Files Search Test API Add Data Settings Nothing here yet... Add documents, data…" at bounding box center [359, 148] width 407 height 296
click at [187, 13] on input at bounding box center [224, 13] width 104 height 13
click at [184, 21] on div "Files Search Test API Add Data Settings" at bounding box center [360, 26] width 370 height 16
click at [184, 12] on input at bounding box center [224, 13] width 104 height 13
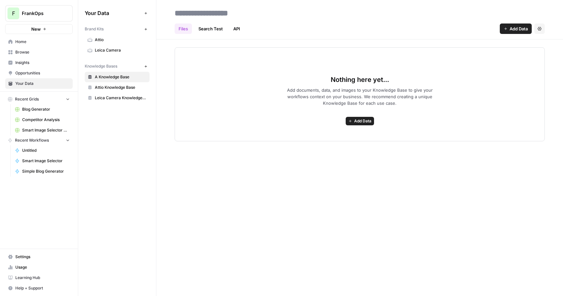
click at [184, 12] on input at bounding box center [224, 13] width 104 height 13
click at [312, 28] on div "Files Search Test API Add Data Settings" at bounding box center [360, 26] width 370 height 16
click at [226, 18] on input "******" at bounding box center [224, 13] width 104 height 13
type input "**********"
click at [283, 85] on div "Nothing here yet... Add documents, data, and images to your Knowledge Base to g…" at bounding box center [360, 94] width 370 height 94
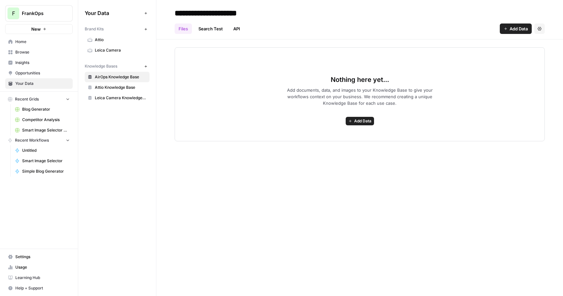
click at [220, 28] on link "Search Test" at bounding box center [211, 28] width 32 height 10
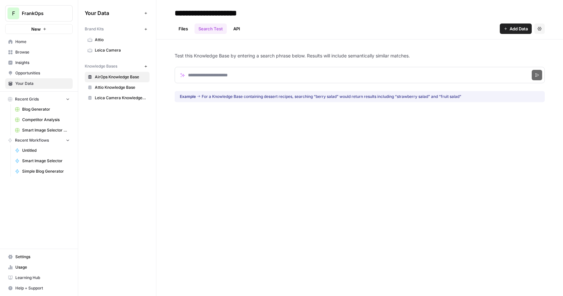
click at [187, 30] on link "Files" at bounding box center [183, 28] width 17 height 10
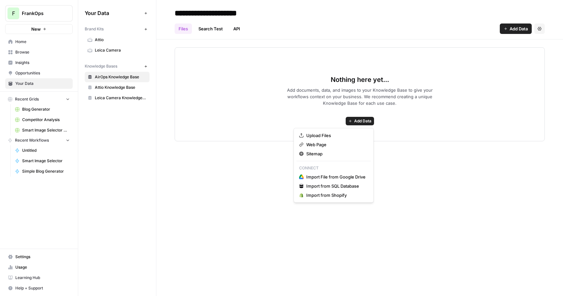
click at [369, 125] on button "Add Data" at bounding box center [360, 121] width 28 height 8
click at [329, 151] on span "Sitemap" at bounding box center [335, 153] width 59 height 7
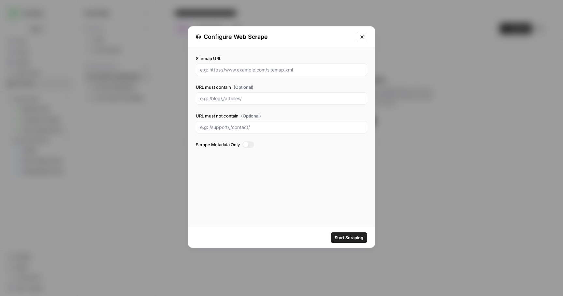
click at [227, 73] on div at bounding box center [281, 70] width 171 height 12
paste input "www.airops.com.sitemap.xml"
drag, startPoint x: 214, startPoint y: 72, endPoint x: 210, endPoint y: 71, distance: 3.3
click at [210, 71] on input "www.airops.com.sitemap.xml" at bounding box center [281, 70] width 163 height 7
click at [212, 70] on input "www.airops.com.sitemap.xml" at bounding box center [281, 70] width 163 height 7
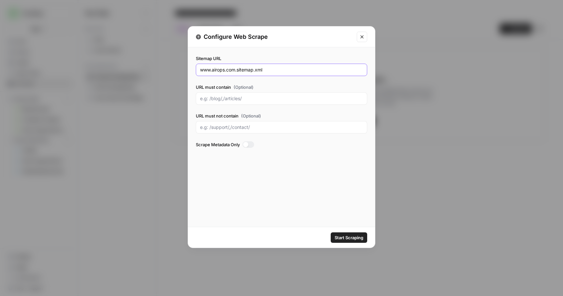
drag, startPoint x: 212, startPoint y: 70, endPoint x: 187, endPoint y: 67, distance: 24.6
click at [188, 68] on div "Configure Web Scrape Sitemap URL www.airops.com.sitemap.xml URL must contain (O…" at bounding box center [282, 137] width 188 height 222
click at [229, 75] on div "www.airops.com.sitemap.xml" at bounding box center [281, 70] width 171 height 12
click at [213, 70] on input "www.airops.com.sitemap.xml" at bounding box center [281, 70] width 163 height 7
drag, startPoint x: 213, startPoint y: 70, endPoint x: 185, endPoint y: 69, distance: 28.4
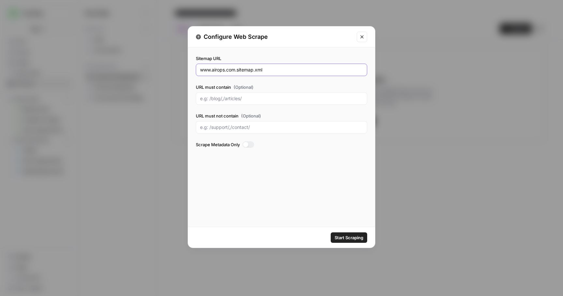
click at [185, 69] on div "Configure Web Scrape Sitemap URL www.airops.com.sitemap.xml URL must contain (O…" at bounding box center [281, 148] width 563 height 296
type input "airops.com.sitemap.xml"
click at [292, 177] on div "Sitemap URL airops.com.sitemap.xml URL must contain (Optional) URL must not con…" at bounding box center [281, 136] width 187 height 179
click at [344, 235] on span "Start Scraping" at bounding box center [349, 237] width 29 height 7
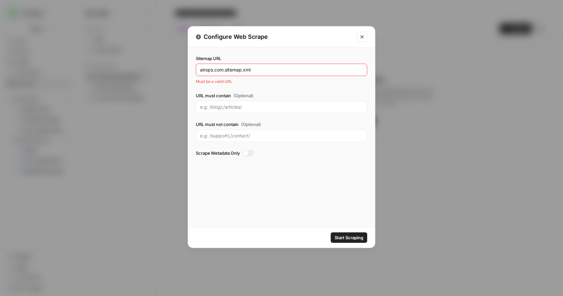
click at [364, 36] on icon "Close modal" at bounding box center [362, 36] width 5 height 5
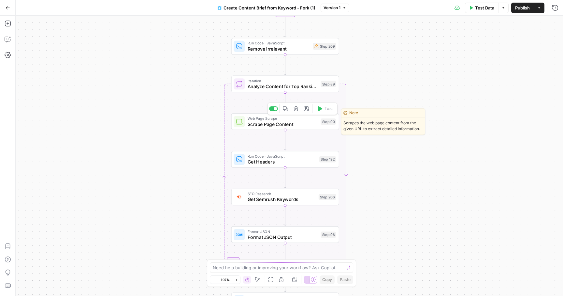
click at [259, 125] on span "Scrape Page Content" at bounding box center [283, 123] width 70 height 7
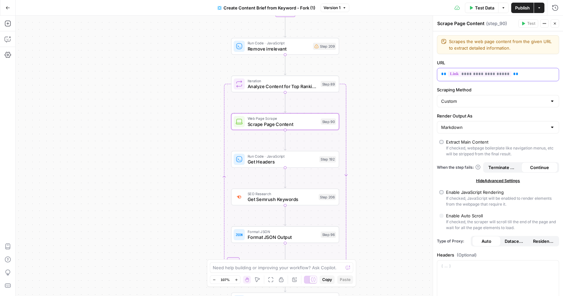
click at [519, 71] on p "**********" at bounding box center [498, 74] width 114 height 7
click at [555, 24] on icon "button" at bounding box center [555, 23] width 2 height 2
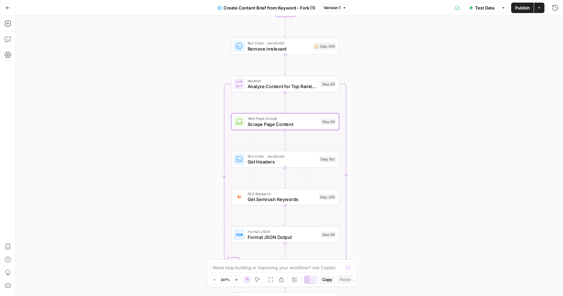
click at [415, 50] on div "Workflow Input Settings Inputs Google Search Perform Google Search Step 51 Loop…" at bounding box center [290, 156] width 548 height 280
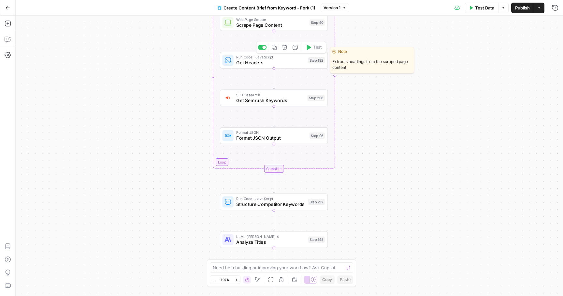
click at [268, 64] on span "Get Headers" at bounding box center [270, 62] width 69 height 7
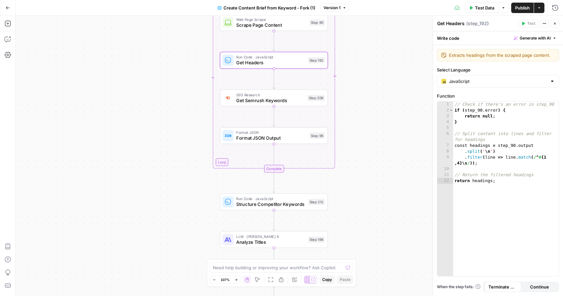
click at [552, 25] on button "Close" at bounding box center [555, 23] width 8 height 8
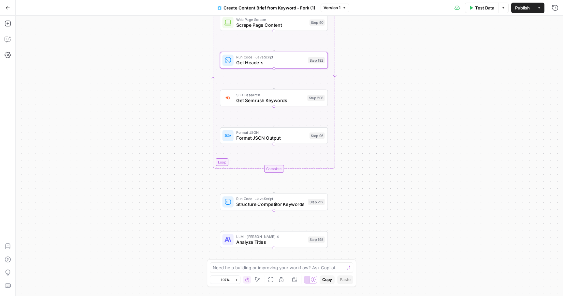
click at [435, 114] on div "Workflow Input Settings Inputs Google Search Perform Google Search Step 51 Loop…" at bounding box center [290, 156] width 548 height 280
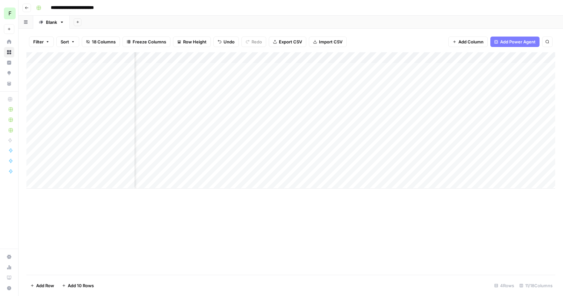
scroll to position [0, 212]
click at [499, 103] on div "Add Column" at bounding box center [290, 120] width 529 height 136
click at [471, 105] on div "Add Column" at bounding box center [290, 120] width 529 height 136
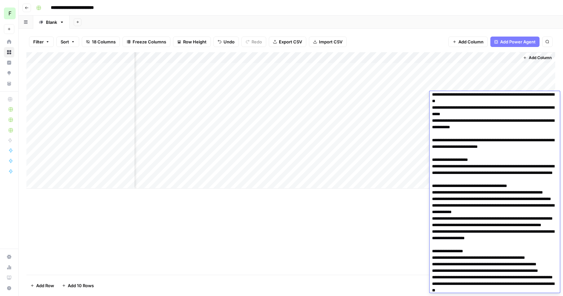
scroll to position [0, 0]
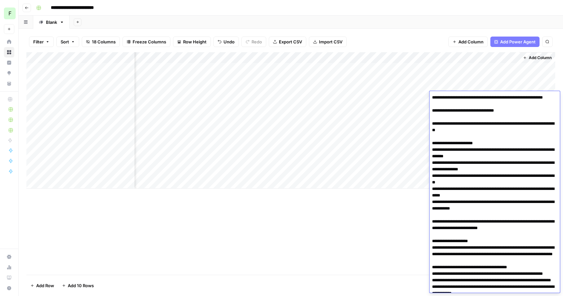
click at [390, 238] on div "Add Column" at bounding box center [290, 163] width 529 height 222
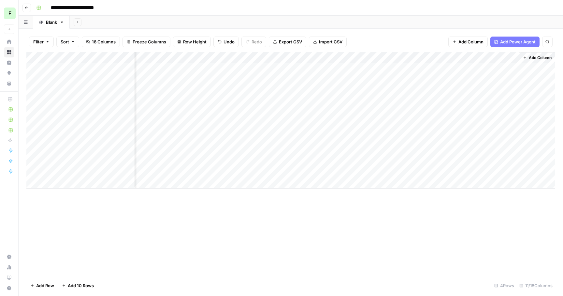
scroll to position [0, 382]
click at [310, 98] on div "Add Column" at bounding box center [290, 120] width 529 height 136
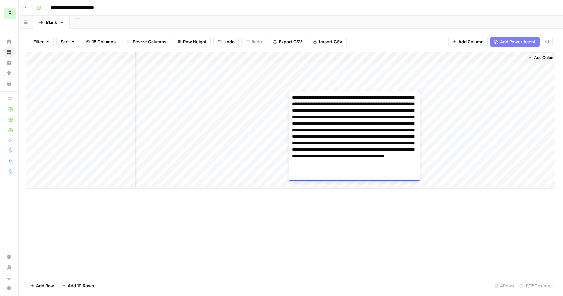
click at [270, 220] on div "Add Column" at bounding box center [290, 163] width 529 height 222
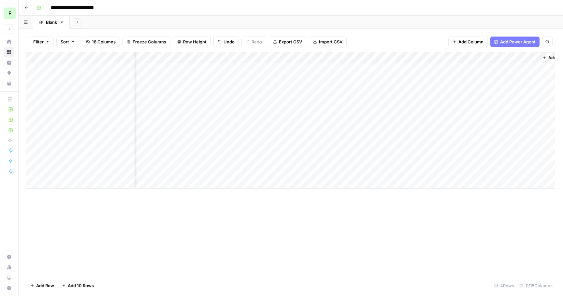
scroll to position [0, 352]
click at [246, 97] on div "Add Column" at bounding box center [290, 120] width 529 height 136
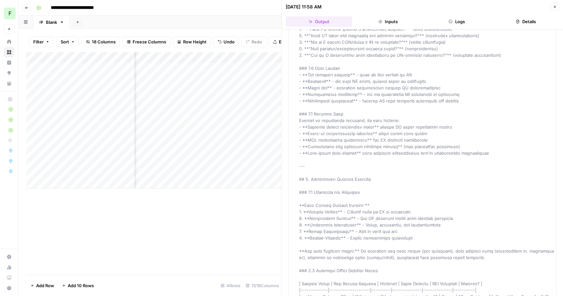
scroll to position [1745, 0]
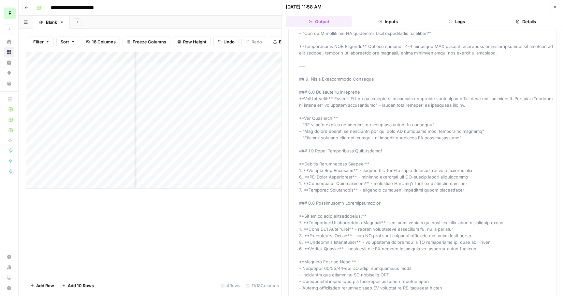
click at [257, 232] on div "Add Column" at bounding box center [153, 163] width 255 height 222
click at [551, 9] on button "Close" at bounding box center [555, 7] width 8 height 8
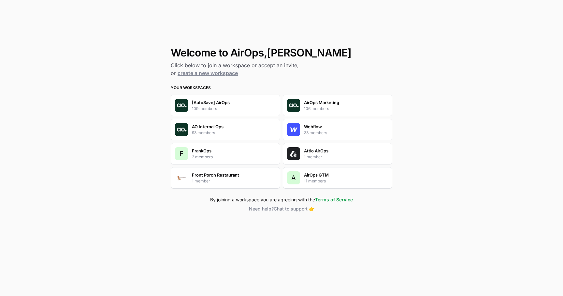
click at [222, 128] on p "AO Internal Ops" at bounding box center [208, 126] width 32 height 7
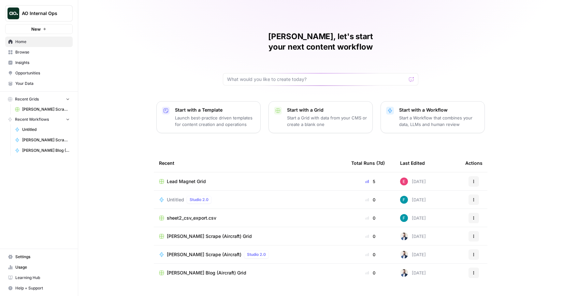
click at [180, 178] on span "Lead Magnet Grid" at bounding box center [186, 181] width 39 height 7
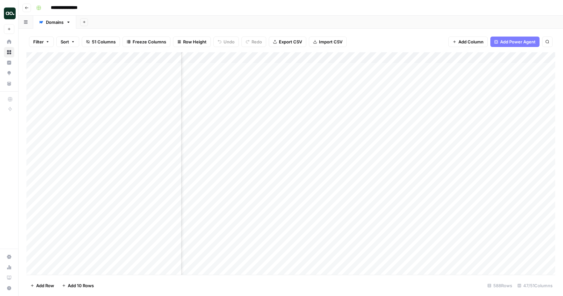
scroll to position [0, 258]
click at [474, 278] on span "Reload" at bounding box center [476, 276] width 13 height 6
